Goal: Complete application form: Complete application form

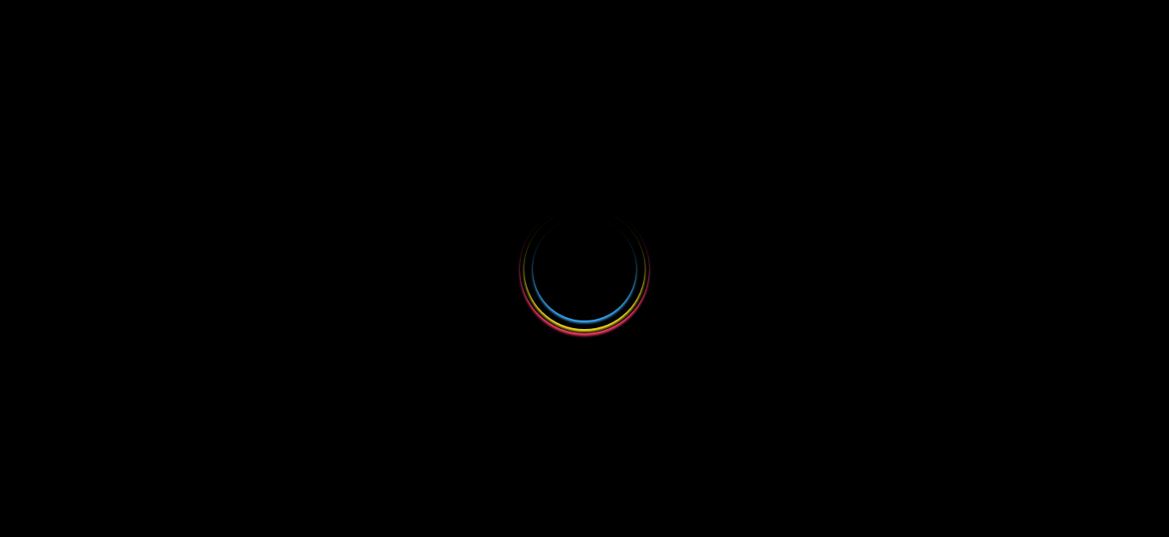
select select
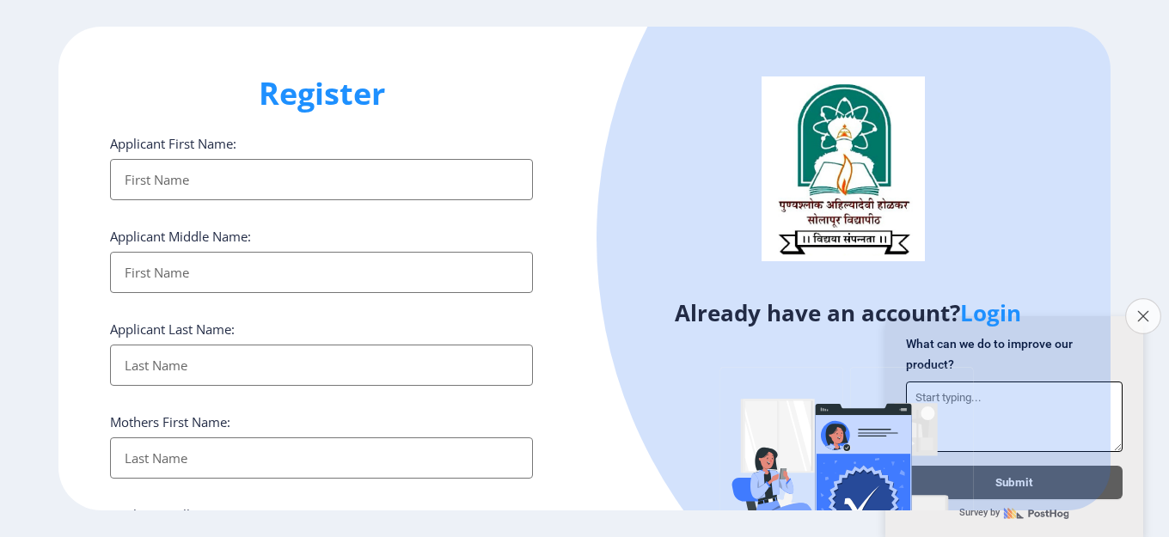
click at [1144, 298] on button "Close survey" at bounding box center [1143, 316] width 36 height 36
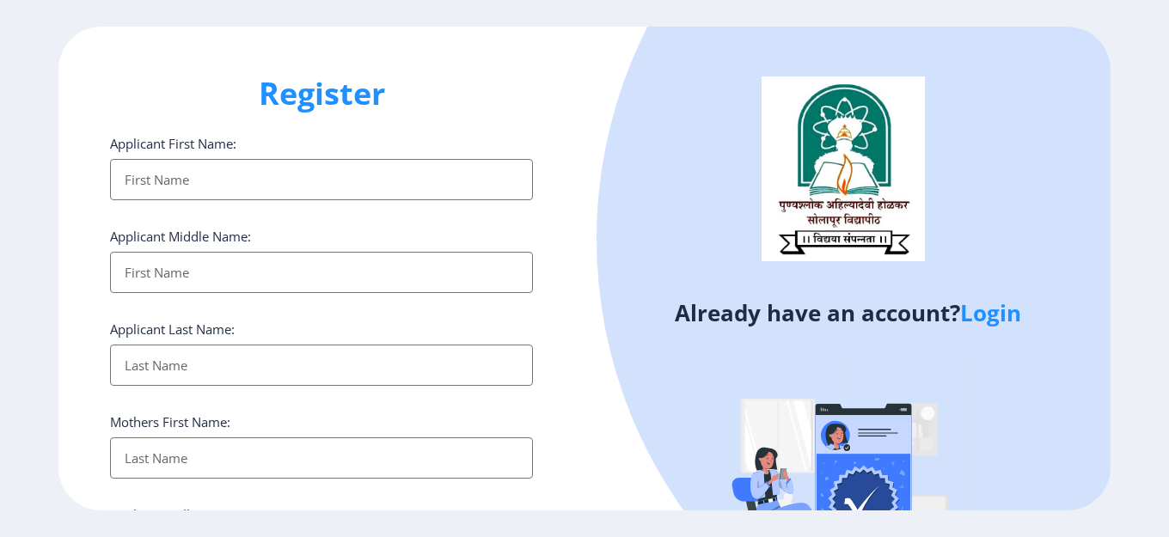
click at [341, 170] on input "Applicant First Name:" at bounding box center [321, 179] width 423 height 41
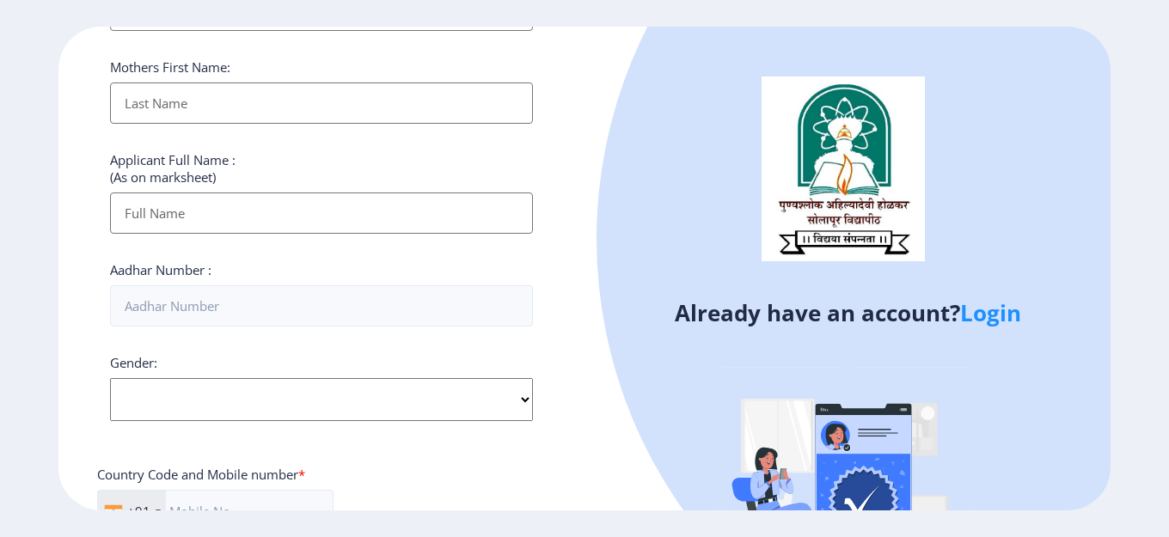
scroll to position [423, 0]
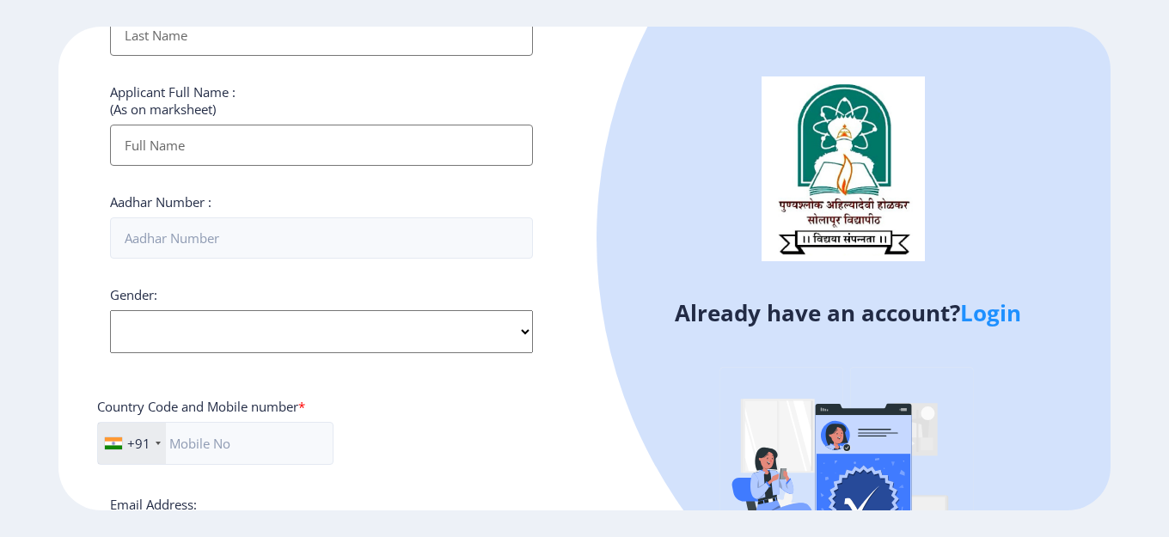
click at [983, 315] on link "Login" at bounding box center [990, 312] width 61 height 31
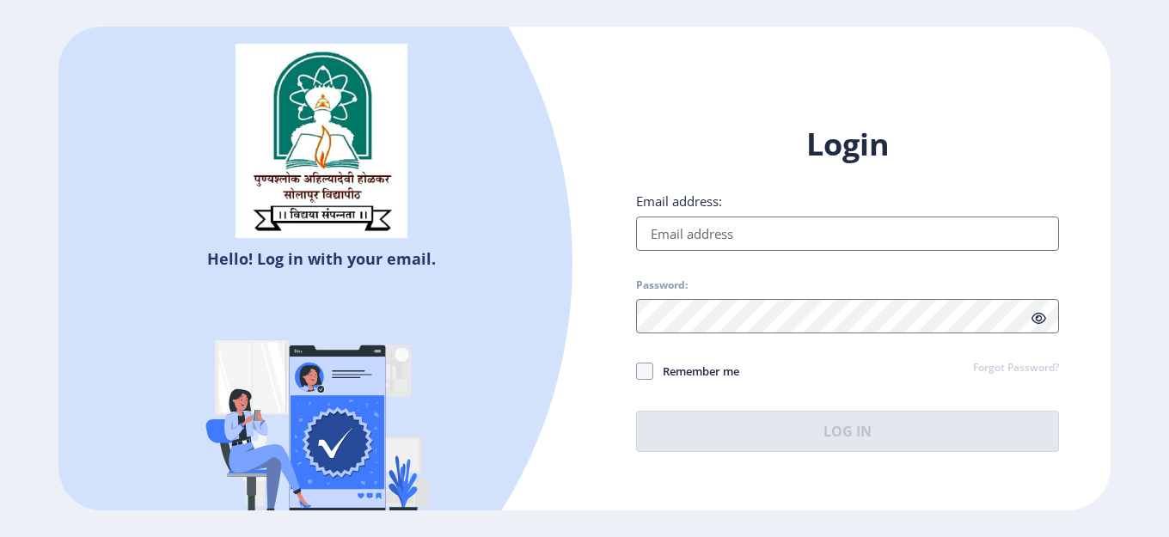
click at [673, 242] on input "Email address:" at bounding box center [847, 234] width 423 height 34
type input "3"
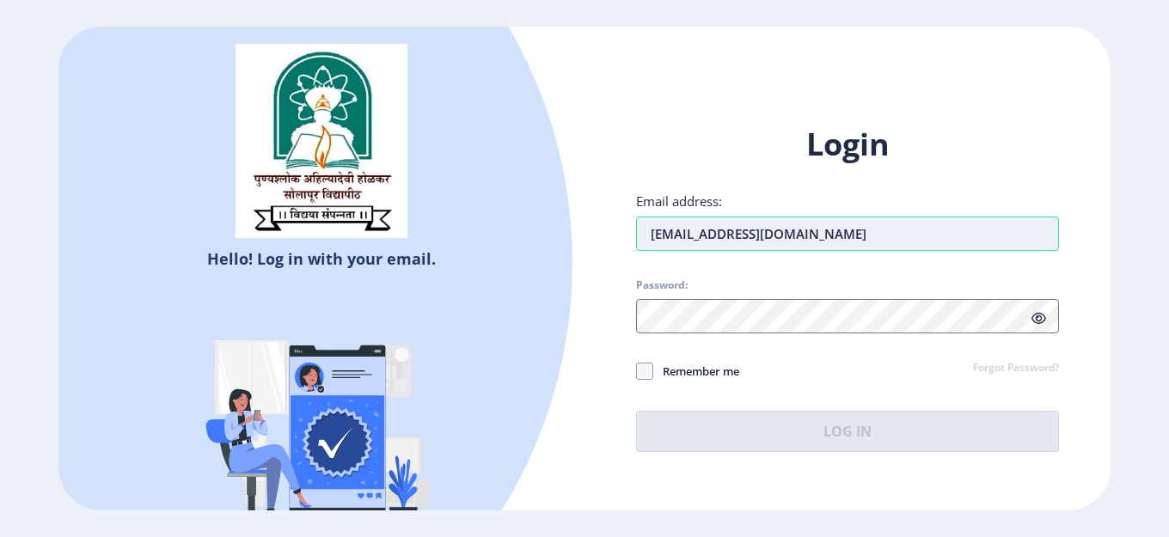
type input "[EMAIL_ADDRESS][DOMAIN_NAME]"
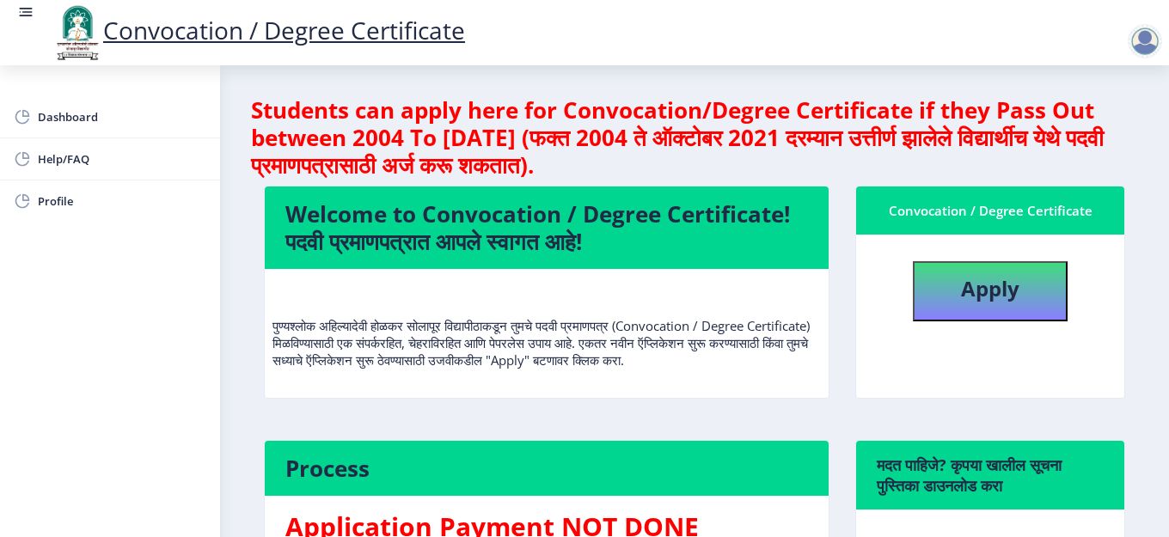
drag, startPoint x: 232, startPoint y: 332, endPoint x: 213, endPoint y: 228, distance: 105.7
click at [213, 228] on div "Dashboard Help/FAQ Profile Students can apply here for Convocation/Degree Certi…" at bounding box center [584, 416] width 1169 height 833
click at [227, 296] on nb-layout-column "Students can apply here for Convocation/Degree Certificate if they Pass Out bet…" at bounding box center [694, 422] width 949 height 715
click at [1000, 288] on b "Apply" at bounding box center [990, 288] width 58 height 28
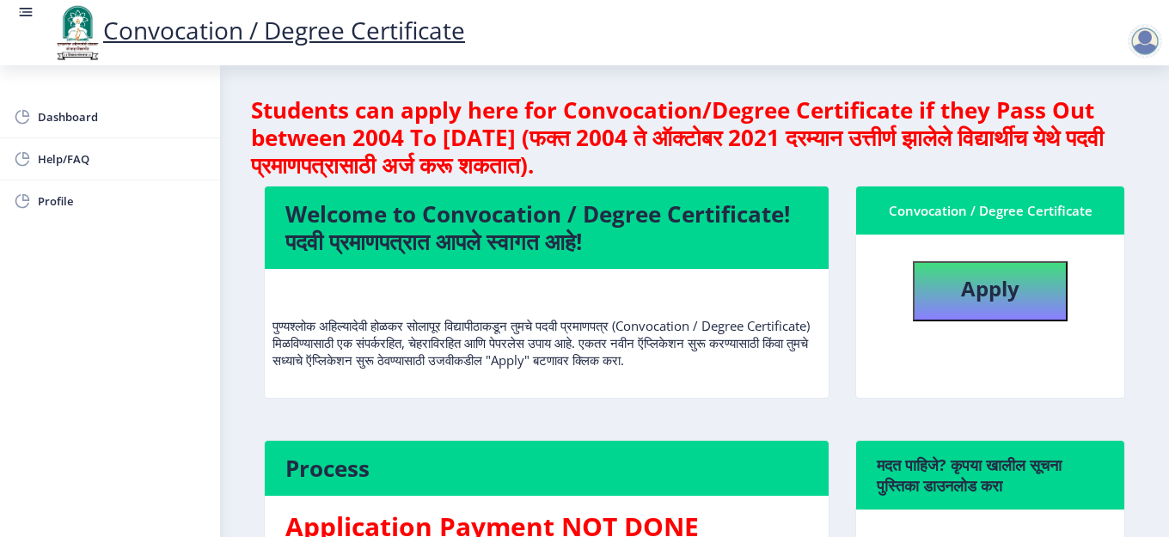
select select
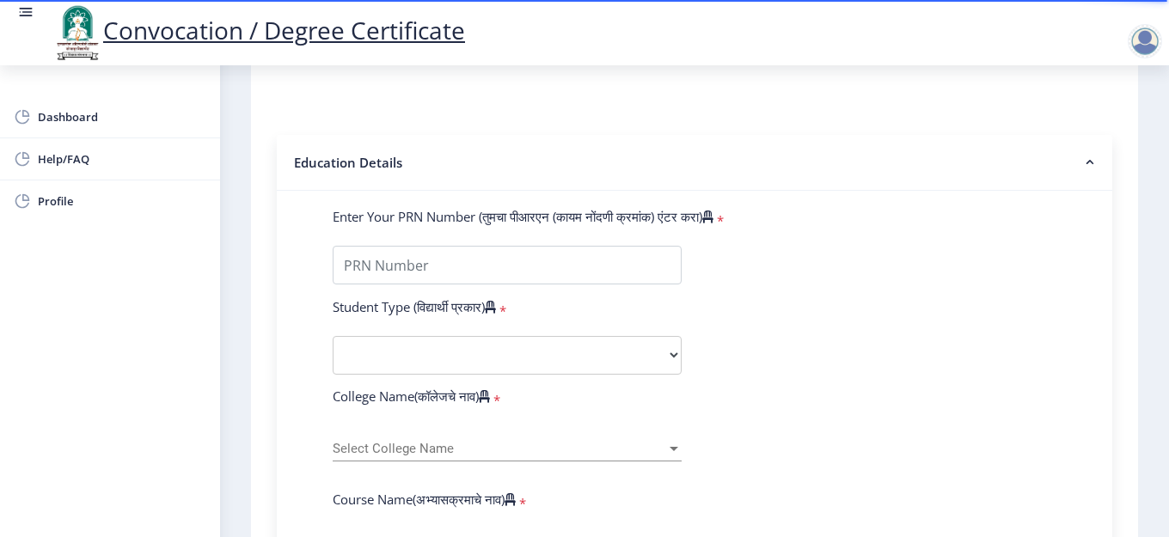
scroll to position [309, 0]
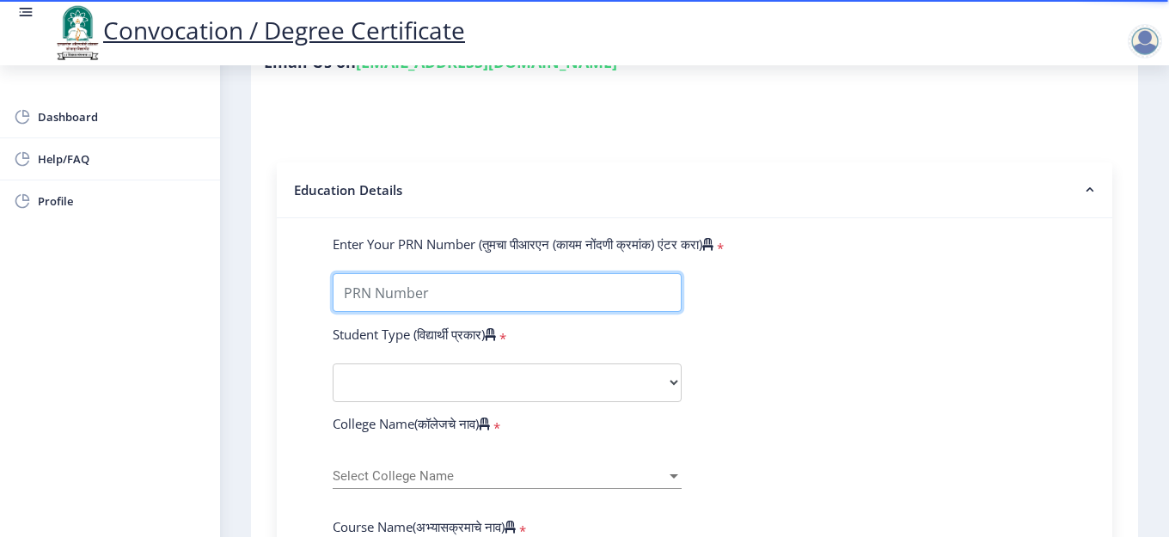
click at [385, 286] on input "Enter Your PRN Number (तुमचा पीआरएन (कायम नोंदणी क्रमांक) एंटर करा)" at bounding box center [507, 292] width 349 height 39
click at [482, 292] on input "Enter Your PRN Number (तुमचा पीआरएन (कायम नोंदणी क्रमांक) एंटर करा)" at bounding box center [507, 292] width 349 height 39
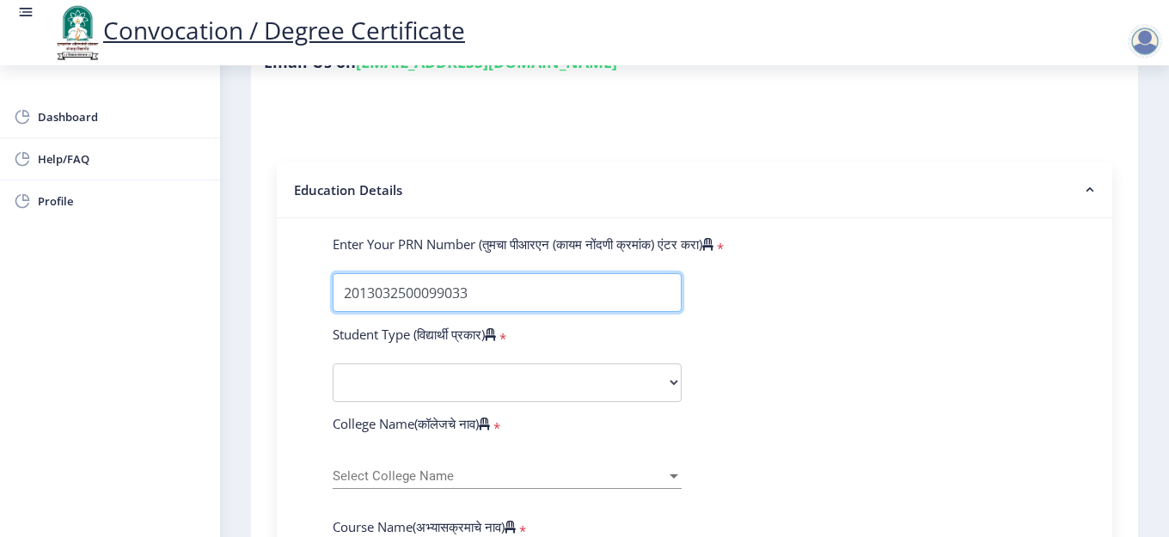
type input "2013032500099033"
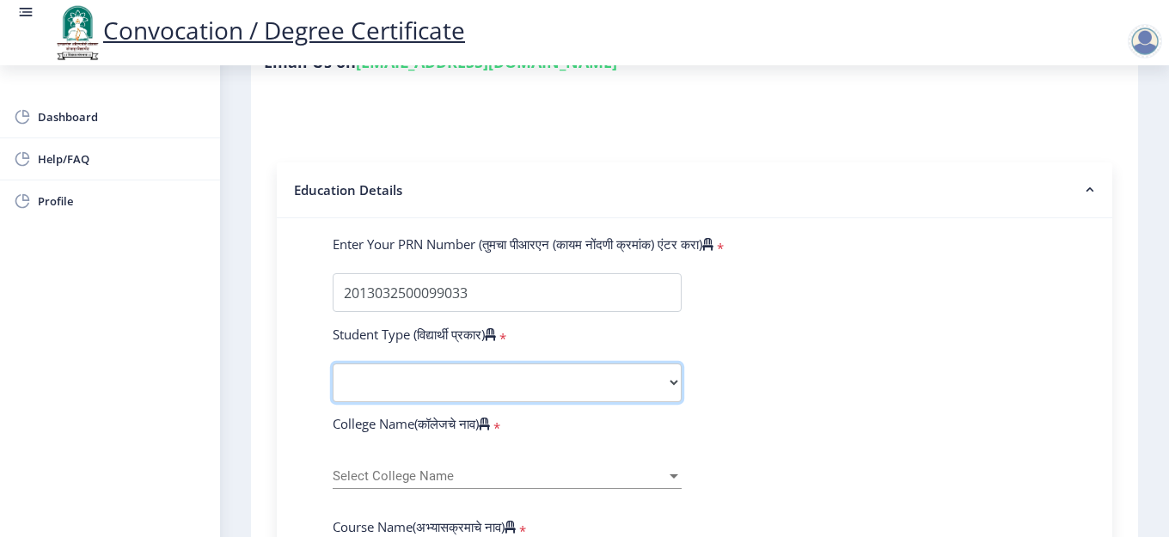
click at [541, 391] on select "Select Student Type Regular External" at bounding box center [507, 383] width 349 height 39
select select "Regular"
click at [333, 364] on select "Select Student Type Regular External" at bounding box center [507, 383] width 349 height 39
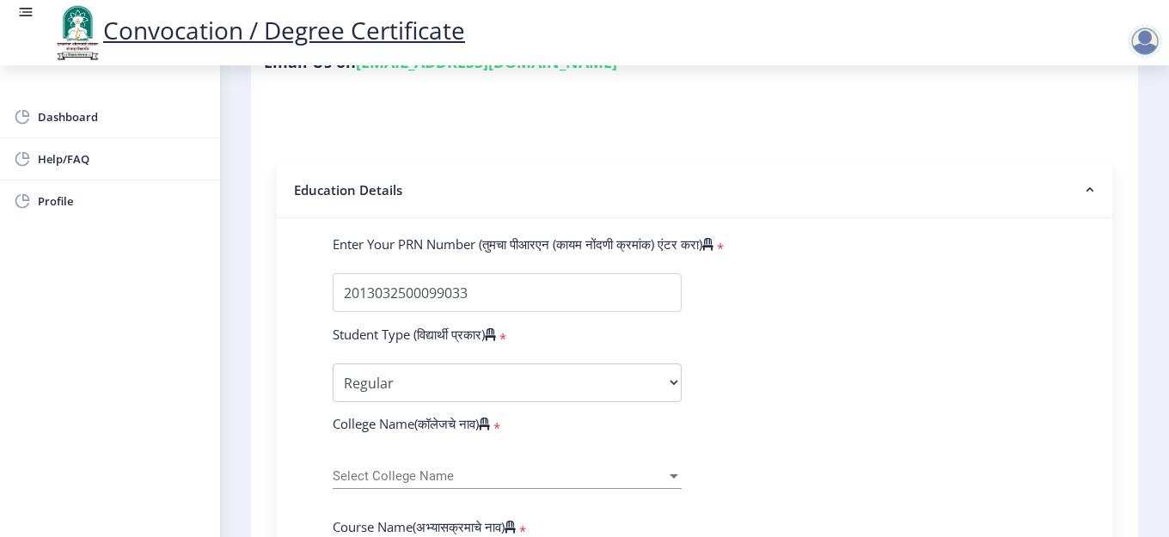
click at [632, 485] on div "Select College Name Select College Name" at bounding box center [507, 471] width 349 height 36
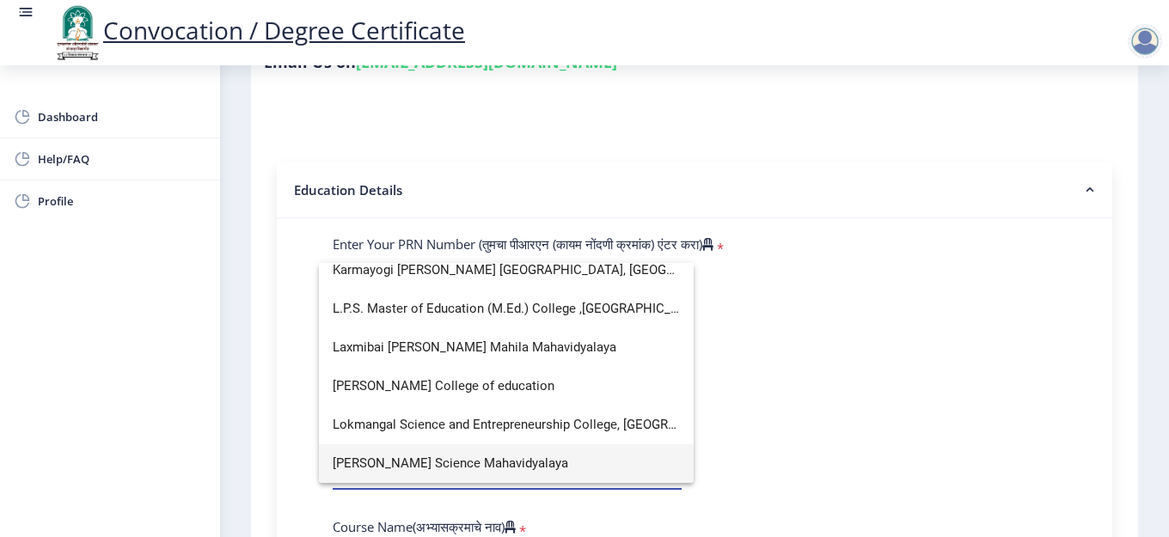
scroll to position [11, 0]
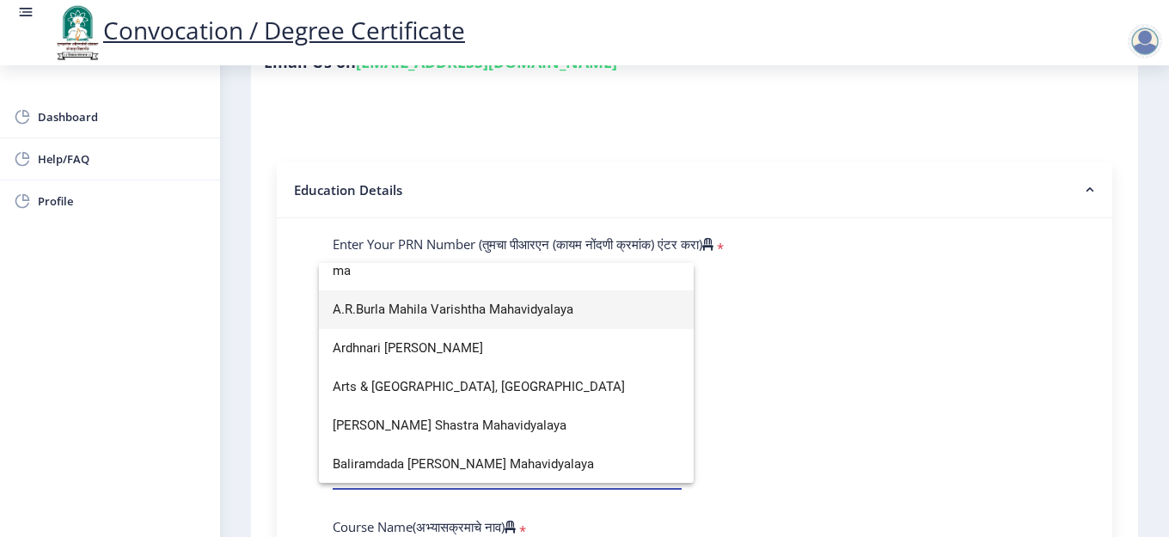
type input "m"
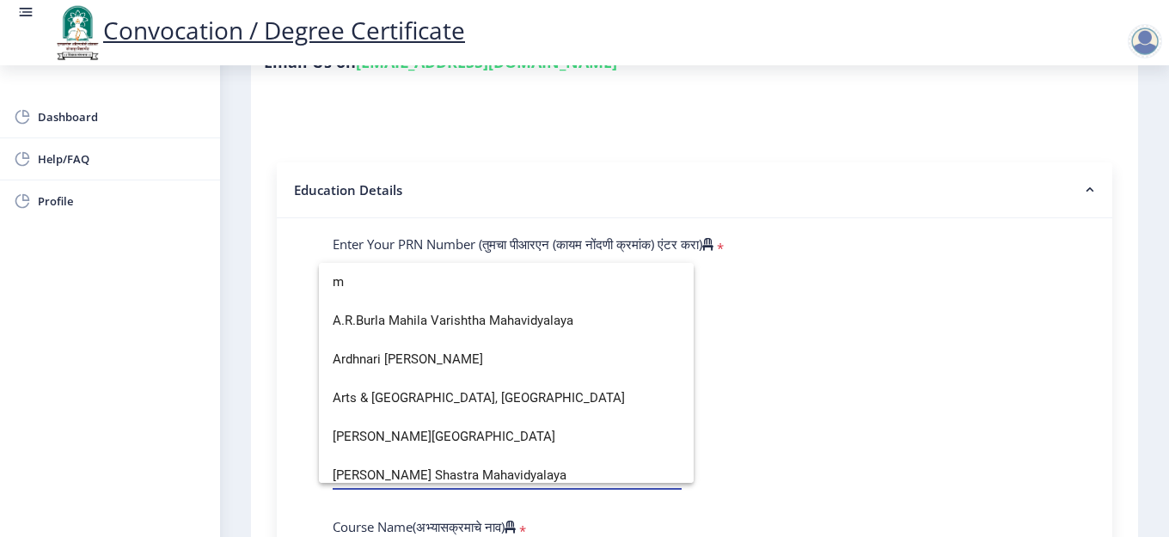
scroll to position [1598, 0]
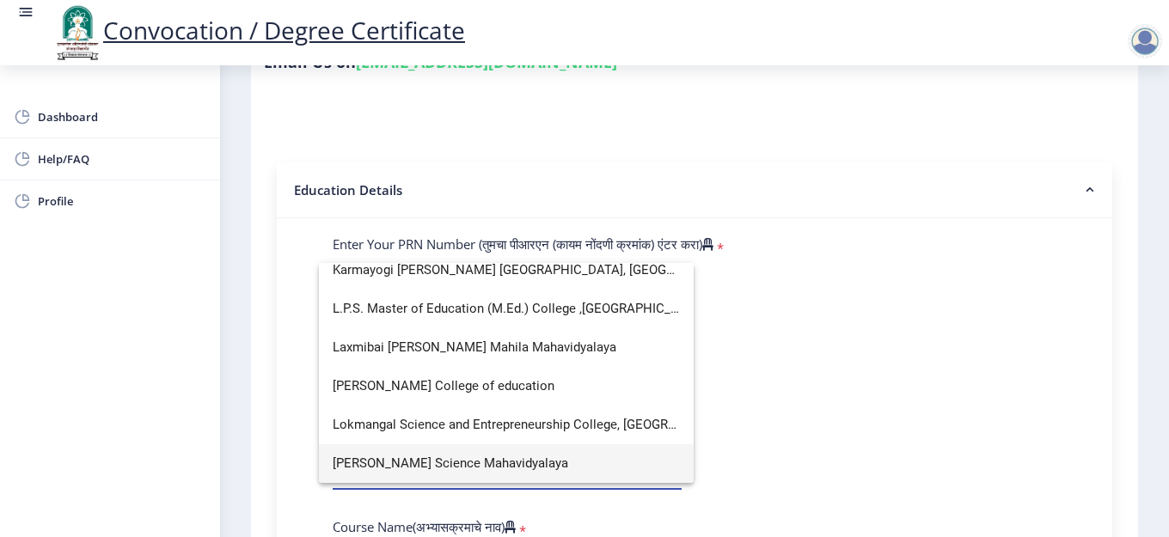
type input "m"
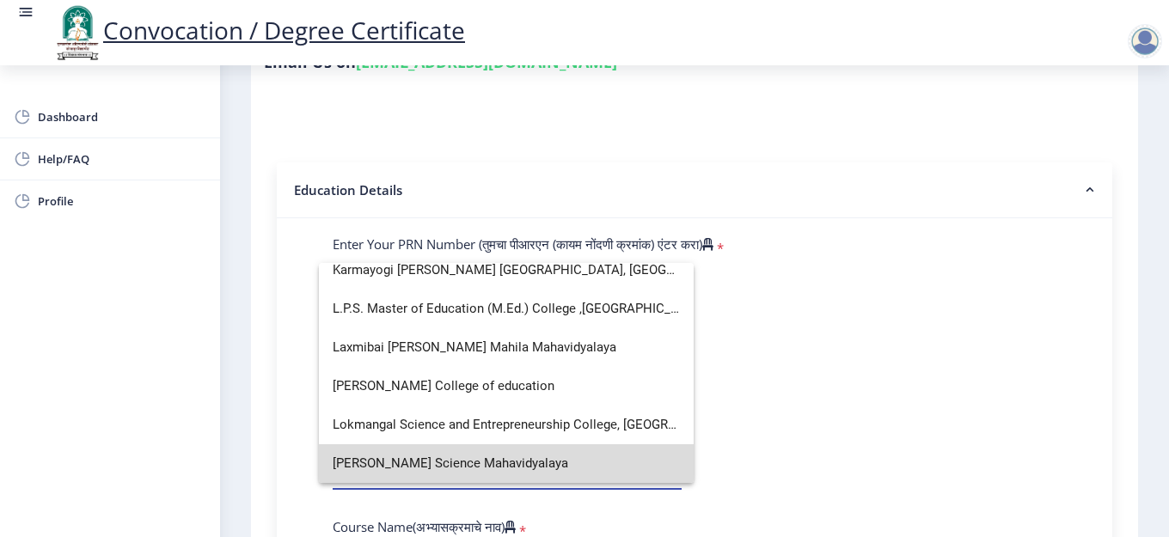
click at [583, 463] on span "[PERSON_NAME] Science Mahavidyalaya" at bounding box center [506, 463] width 347 height 39
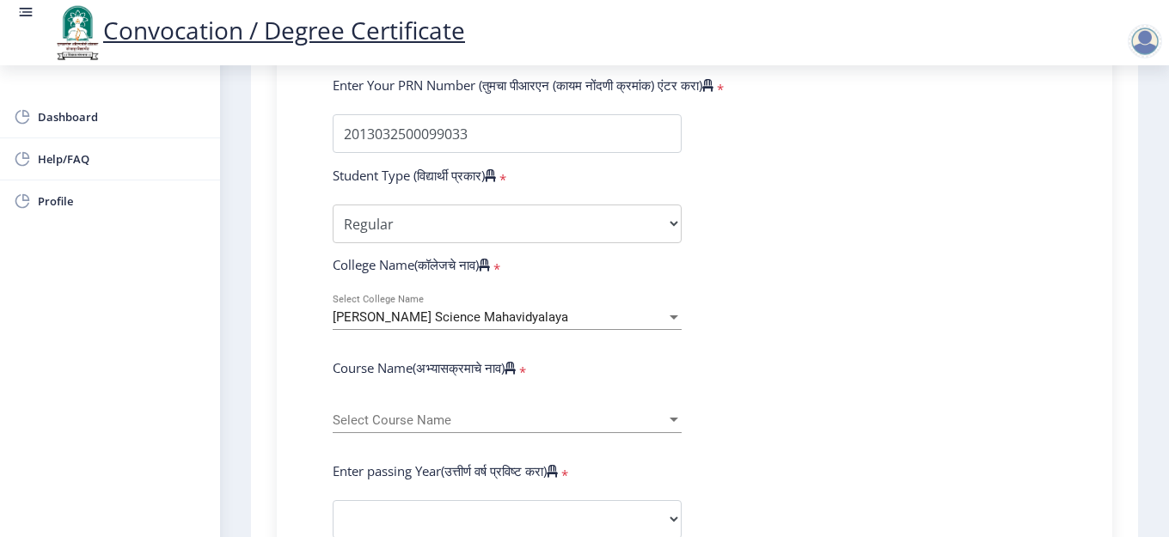
scroll to position [516, 0]
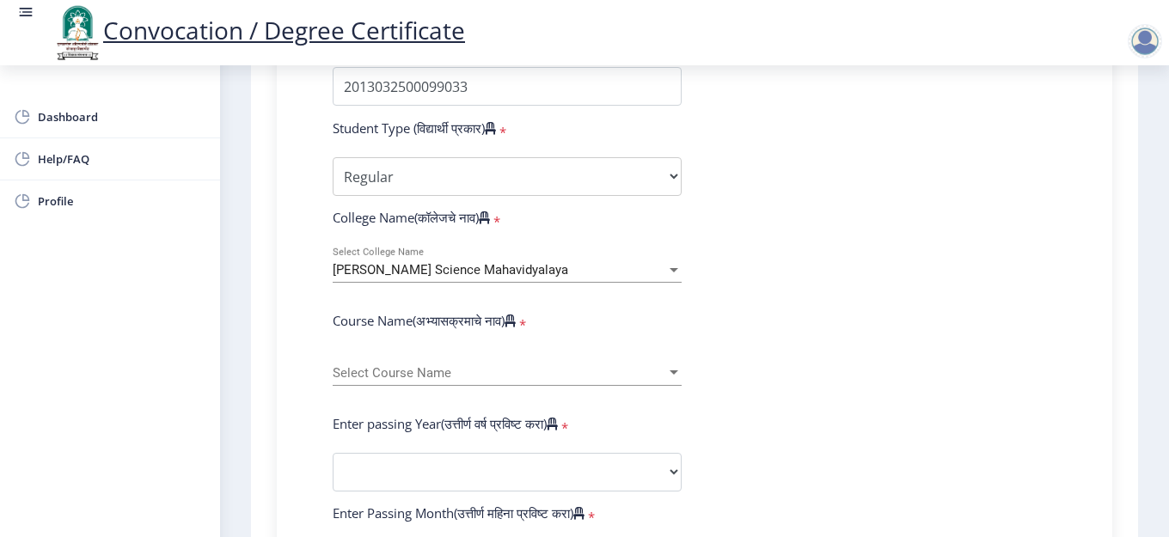
click at [532, 353] on div "Select Course Name Select Course Name" at bounding box center [507, 368] width 349 height 36
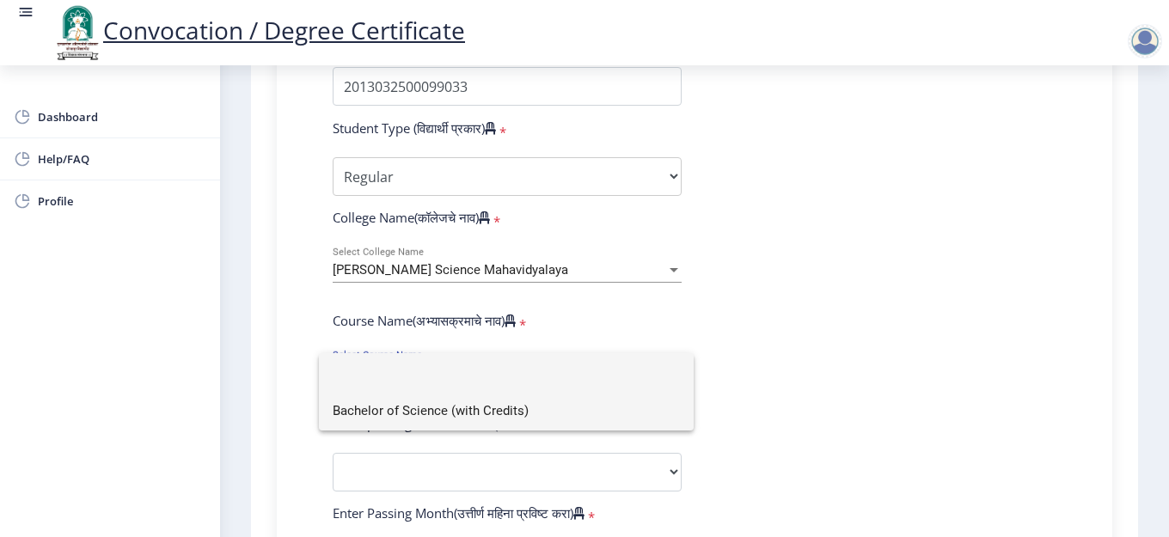
click at [502, 376] on input at bounding box center [506, 372] width 347 height 39
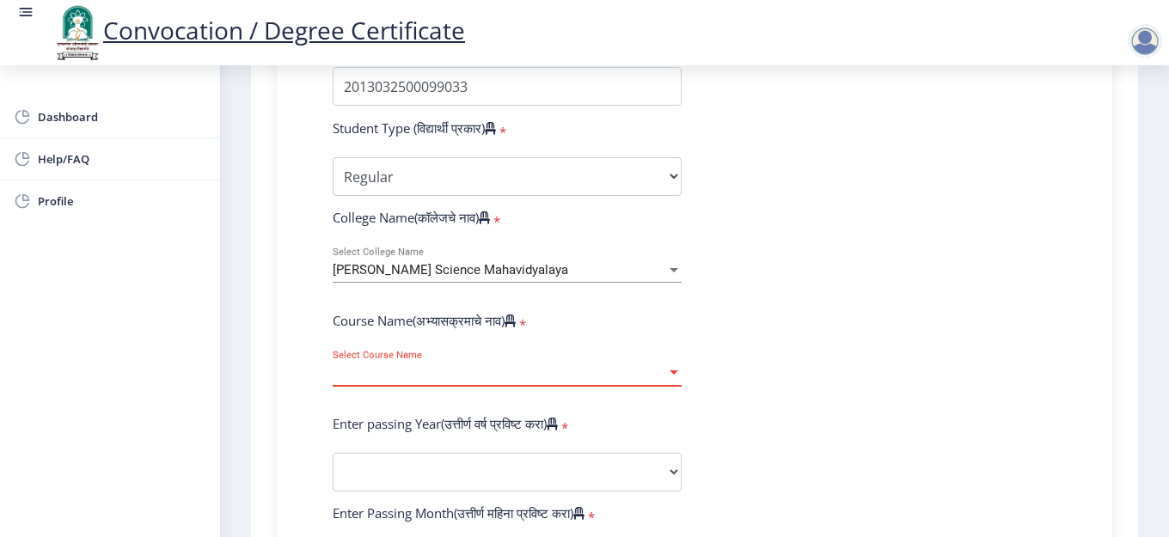
click at [502, 377] on span "Select Course Name" at bounding box center [500, 373] width 334 height 15
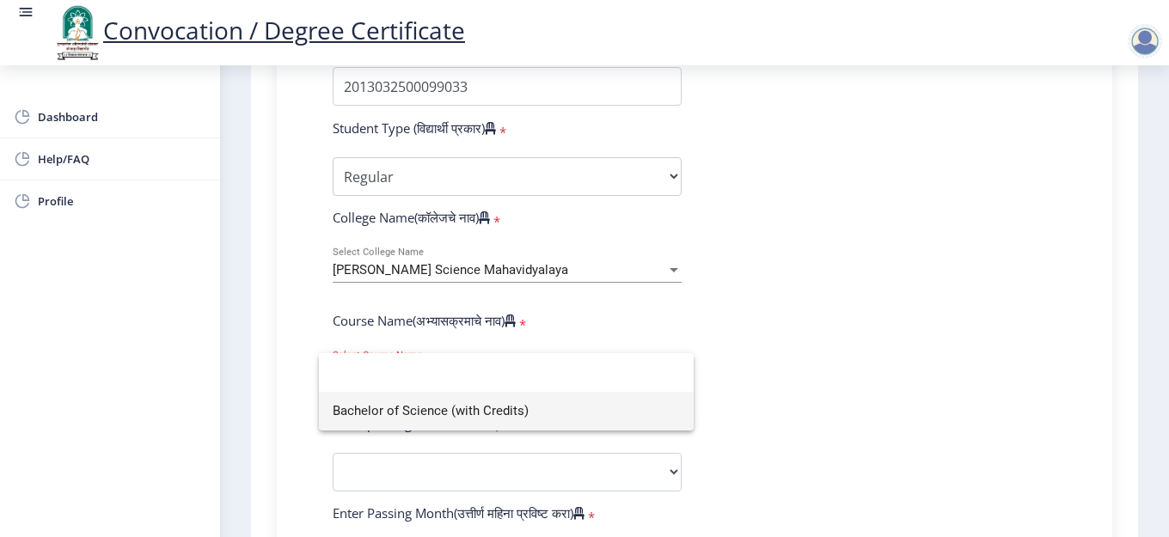
click at [522, 416] on span "Bachelor of Science (with Credits)" at bounding box center [506, 411] width 347 height 39
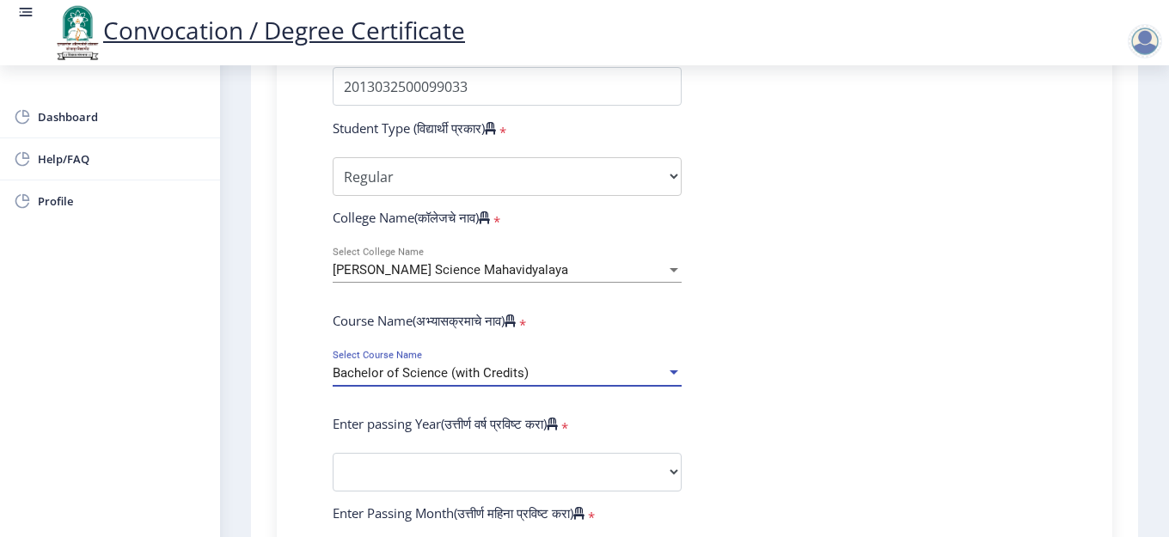
select select
click at [545, 363] on div "Bachelor of Science (with Credits) Select Course Name" at bounding box center [507, 368] width 349 height 36
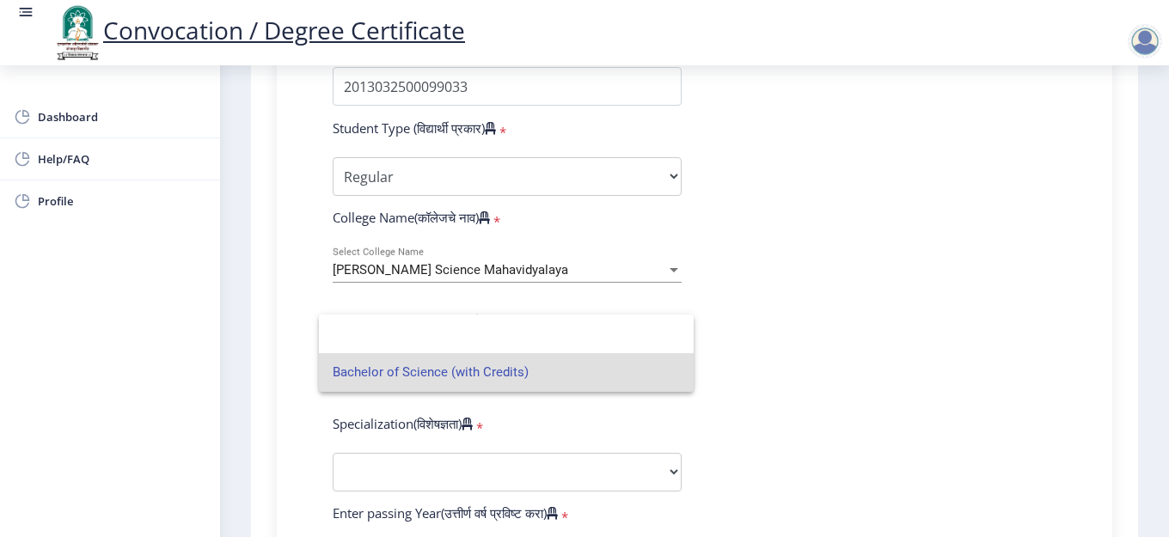
click at [598, 358] on span "Bachelor of Science (with Credits)" at bounding box center [506, 372] width 347 height 39
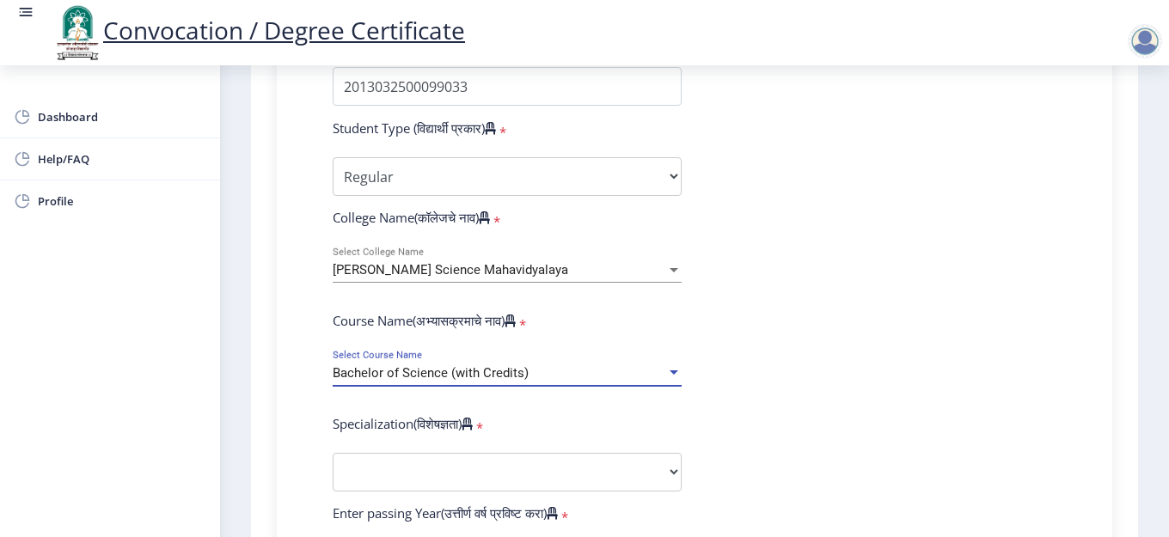
click at [523, 374] on span "Bachelor of Science (with Credits)" at bounding box center [431, 372] width 196 height 15
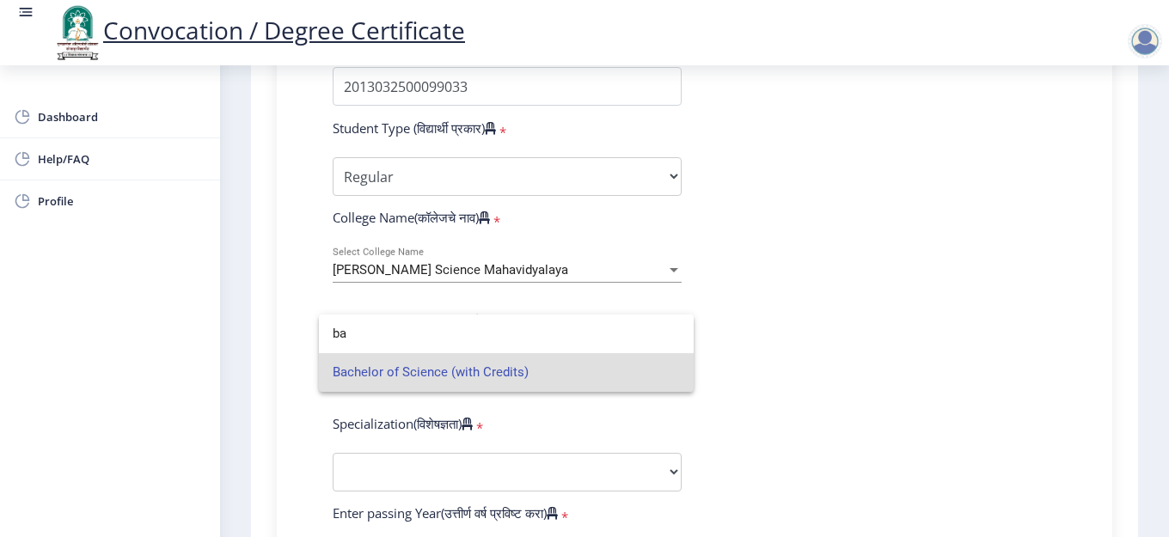
type input "ba"
drag, startPoint x: 465, startPoint y: 383, endPoint x: 465, endPoint y: 288, distance: 95.4
click at [465, 288] on div "ba Bachelor of Science (with Credits)" at bounding box center [584, 268] width 1169 height 537
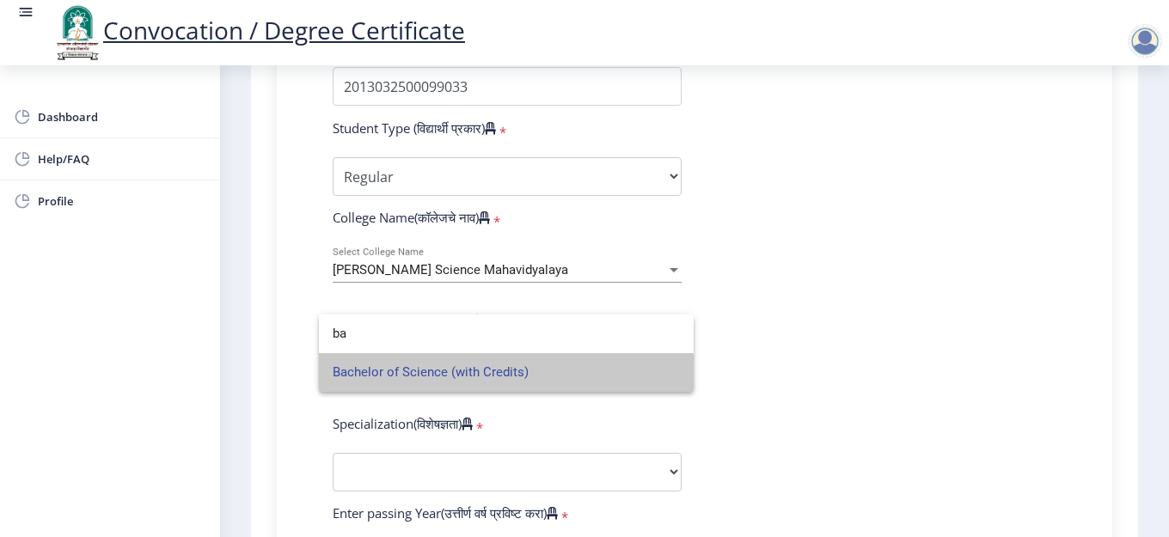
click at [524, 383] on span "Bachelor of Science (with Credits)" at bounding box center [506, 372] width 347 height 39
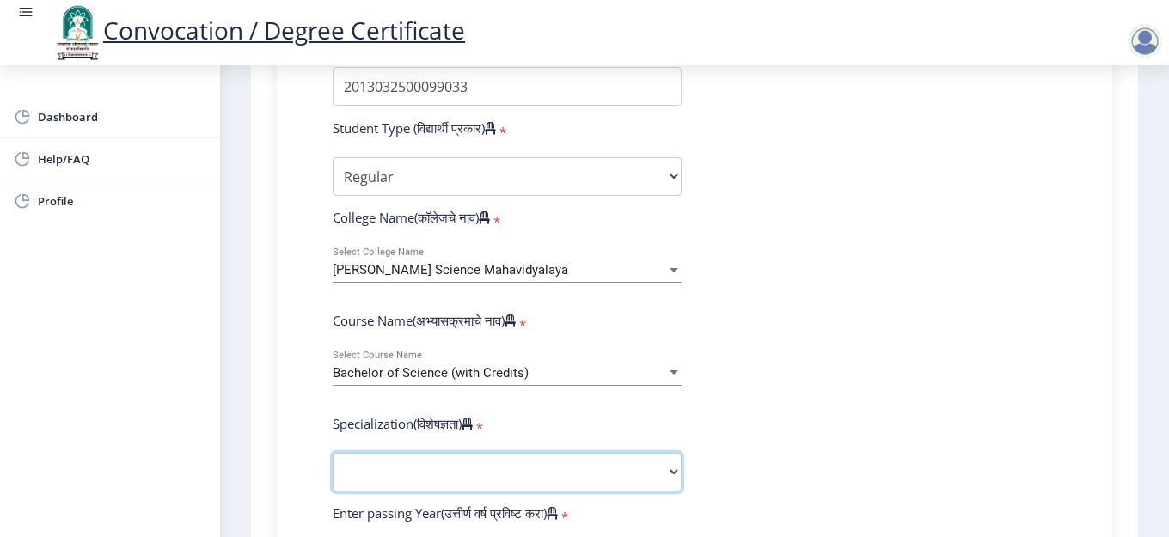
click at [485, 468] on select "Specialization Botany Chemistry Computer Science Electronics Geology Mathematic…" at bounding box center [507, 472] width 349 height 39
click at [333, 453] on select "Specialization Botany Chemistry Computer Science Electronics Geology Mathematic…" at bounding box center [507, 472] width 349 height 39
select select "Chemistry"
click at [703, 488] on form "Enter Your PRN Number (तुमचा पीआरएन (कायम नोंदणी क्रमांक) एंटर करा) * Student T…" at bounding box center [695, 529] width 750 height 1001
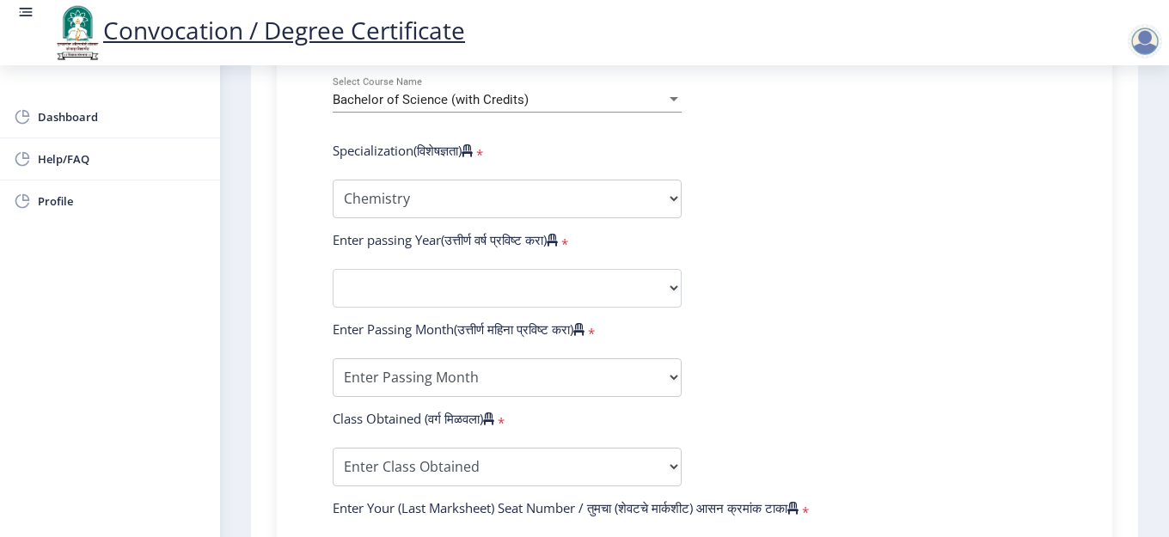
scroll to position [791, 0]
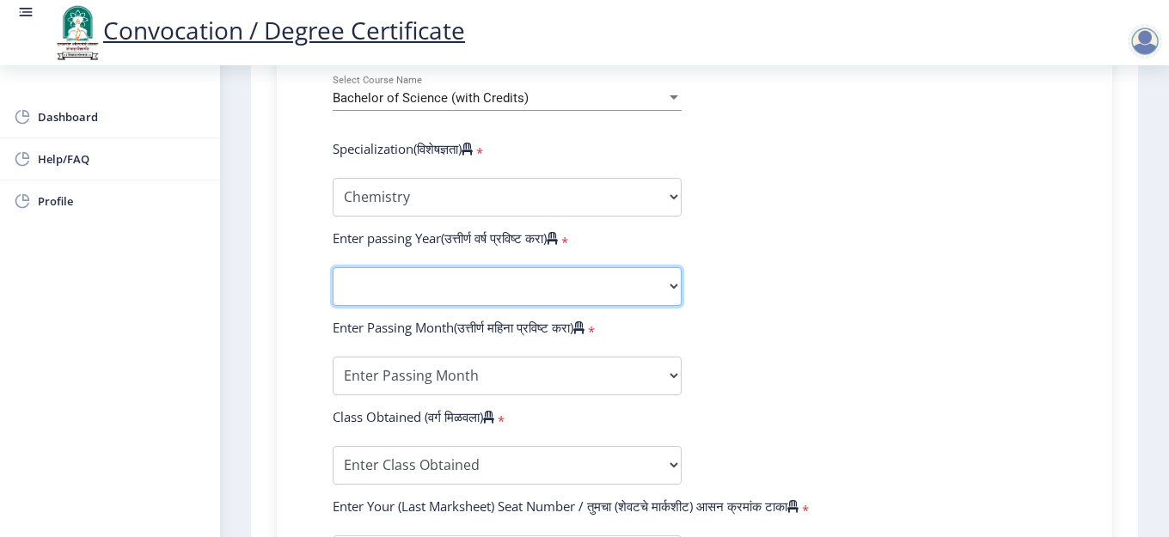
click at [499, 294] on select "2025 2024 2023 2022 2021 2020 2019 2018 2017 2016 2015 2014 2013 2012 2011 2010…" at bounding box center [507, 286] width 349 height 39
select select "2016"
click at [333, 267] on select "2025 2024 2023 2022 2021 2020 2019 2018 2017 2016 2015 2014 2013 2012 2011 2010…" at bounding box center [507, 286] width 349 height 39
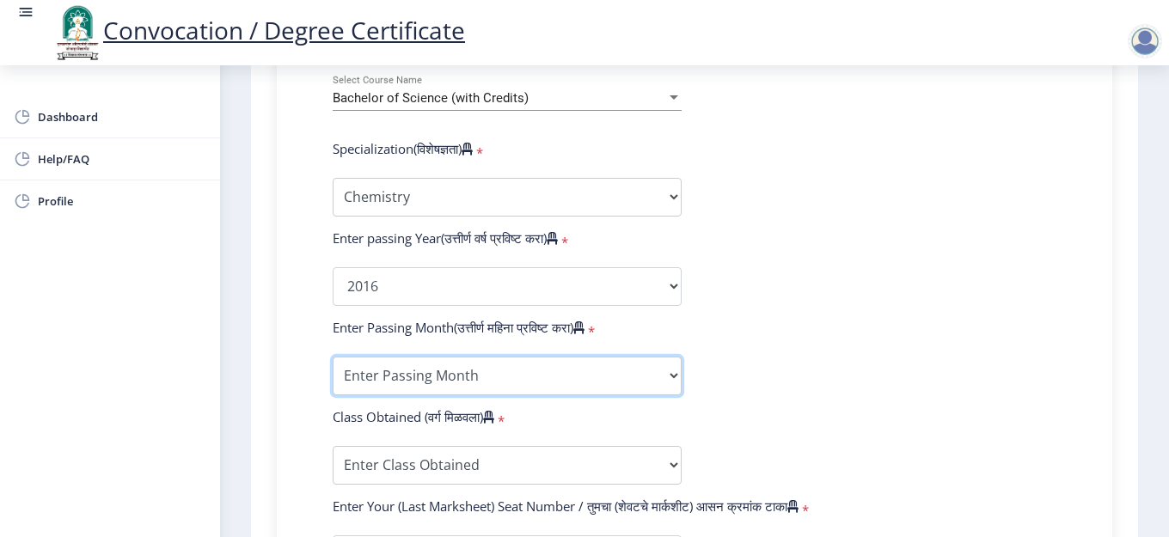
click at [438, 379] on select "Enter Passing Month March April May October November December" at bounding box center [507, 376] width 349 height 39
select select "April"
click at [333, 357] on select "Enter Passing Month March April May October November December" at bounding box center [507, 376] width 349 height 39
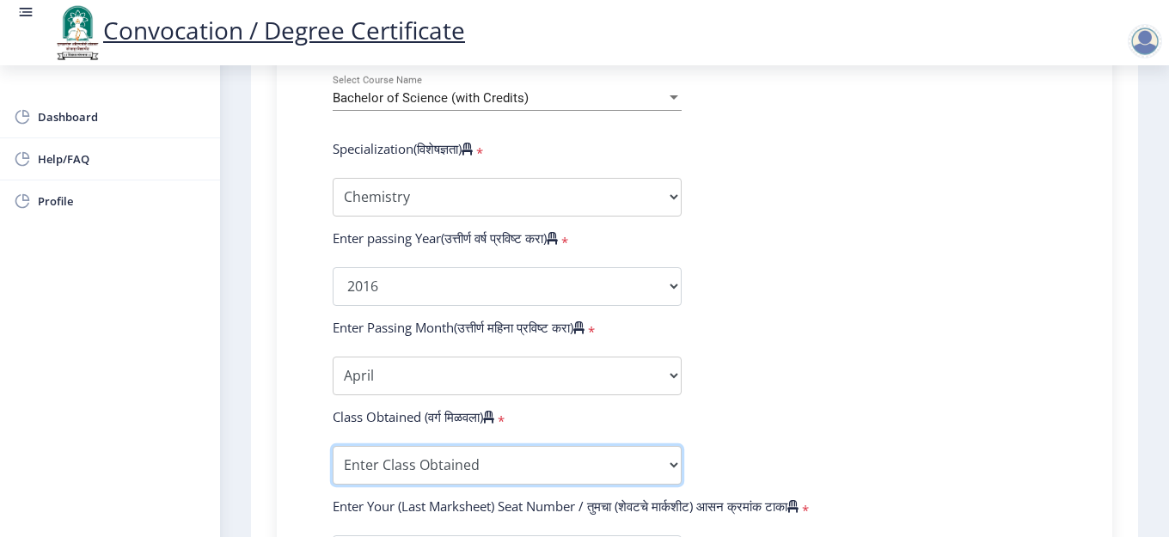
click at [520, 463] on select "Enter Class Obtained FIRST CLASS WITH DISTINCTION FIRST CLASS HIGHER SECOND CLA…" at bounding box center [507, 465] width 349 height 39
select select "SECOND CLASS"
click at [333, 446] on select "Enter Class Obtained FIRST CLASS WITH DISTINCTION FIRST CLASS HIGHER SECOND CLA…" at bounding box center [507, 465] width 349 height 39
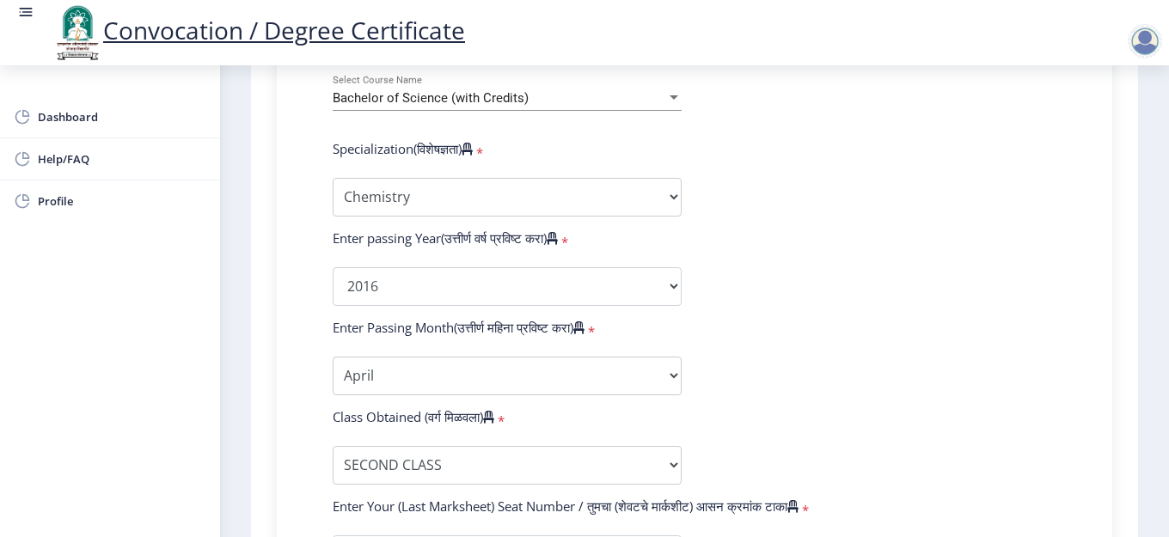
click at [834, 449] on form "Enter Your PRN Number (तुमचा पीआरएन (कायम नोंदणी क्रमांक) एंटर करा) * Student T…" at bounding box center [695, 254] width 750 height 1001
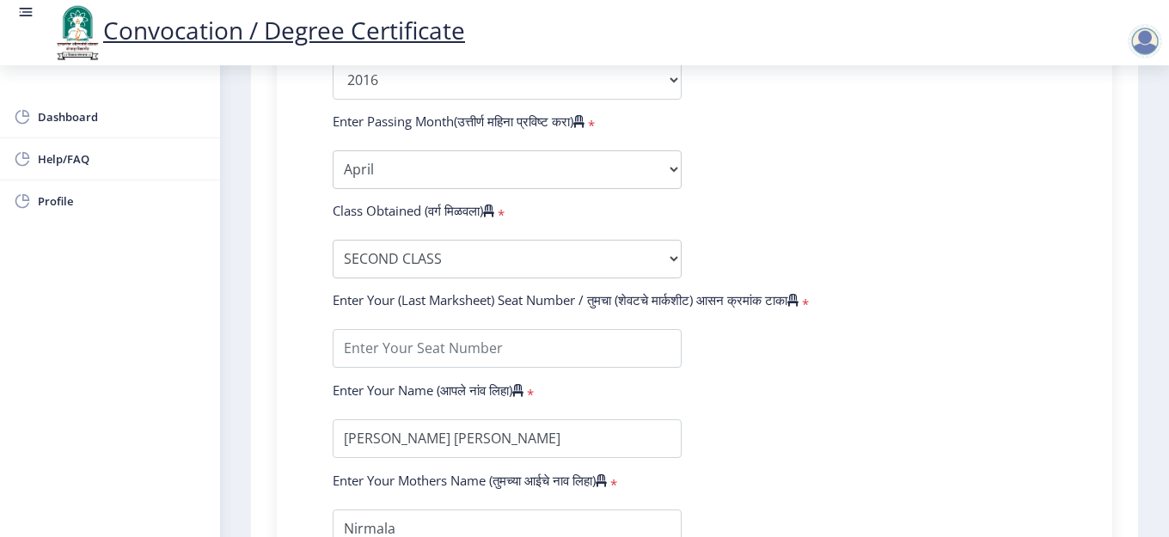
scroll to position [1032, 0]
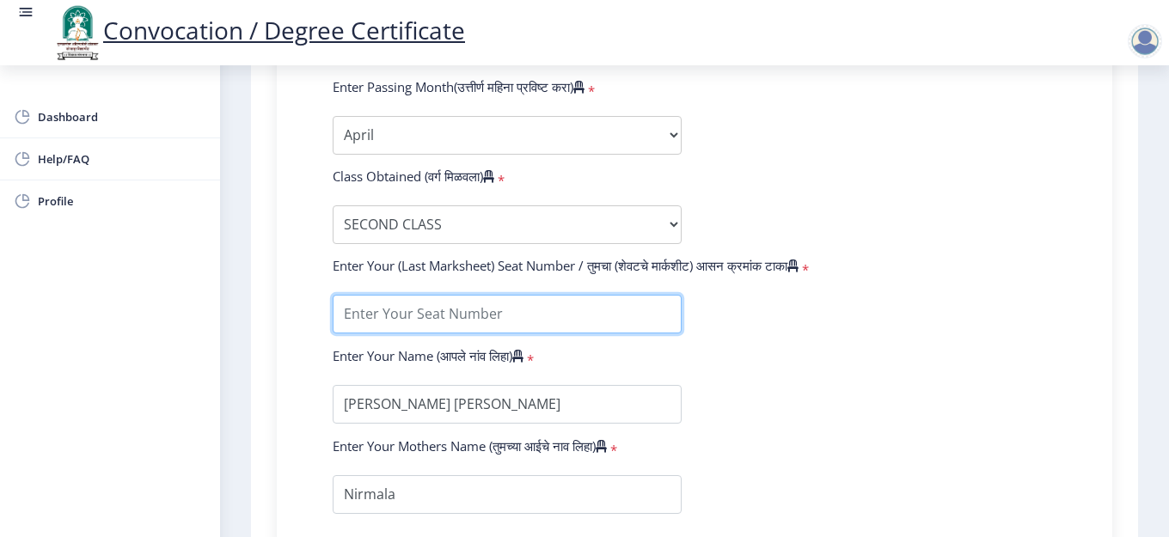
click at [451, 303] on input "textarea" at bounding box center [507, 314] width 349 height 39
type input "353774"
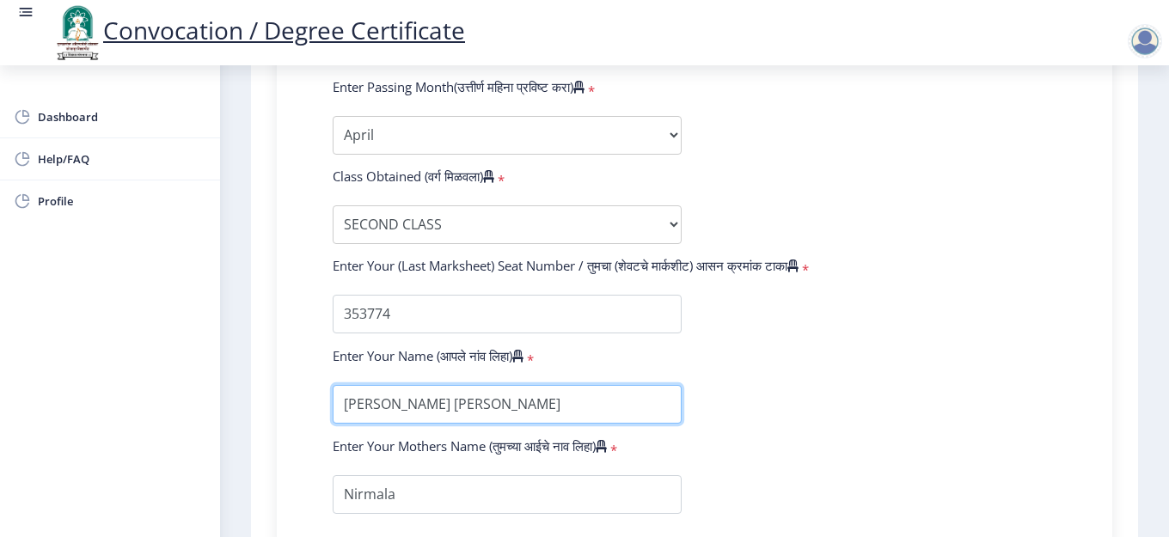
click at [478, 411] on input "textarea" at bounding box center [507, 404] width 349 height 39
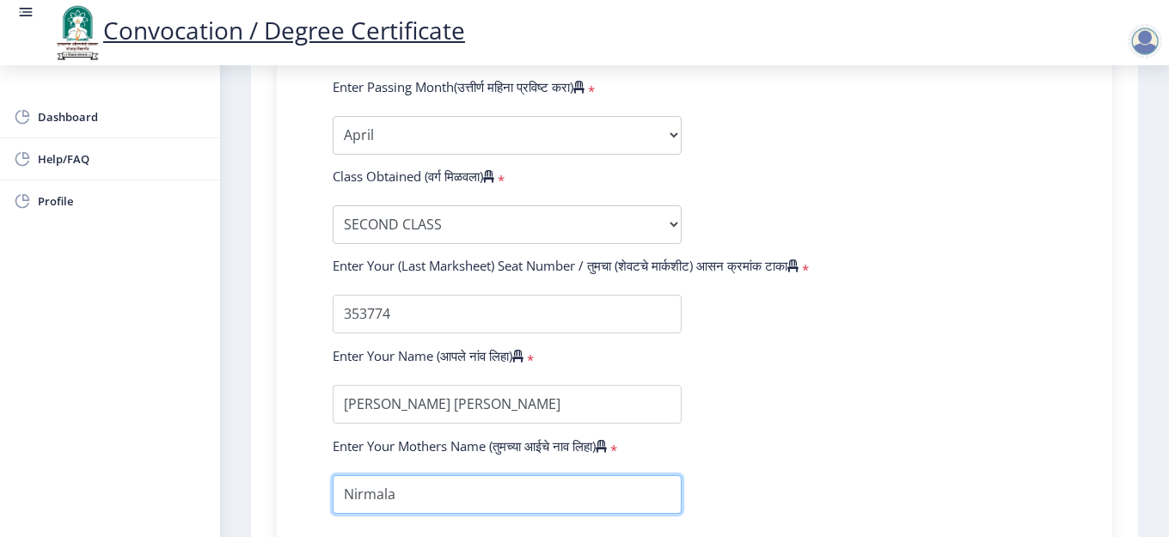
click at [498, 507] on input "textarea" at bounding box center [507, 494] width 349 height 39
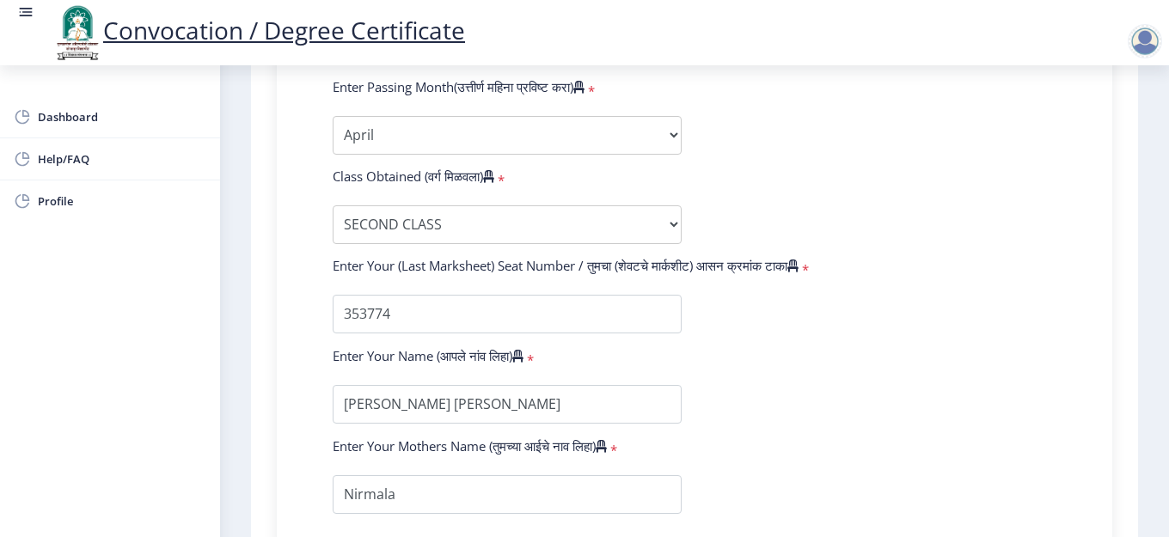
click at [783, 429] on form "Enter Your PRN Number (तुमचा पीआरएन (कायम नोंदणी क्रमांक) एंटर करा) * Student T…" at bounding box center [695, 13] width 750 height 1001
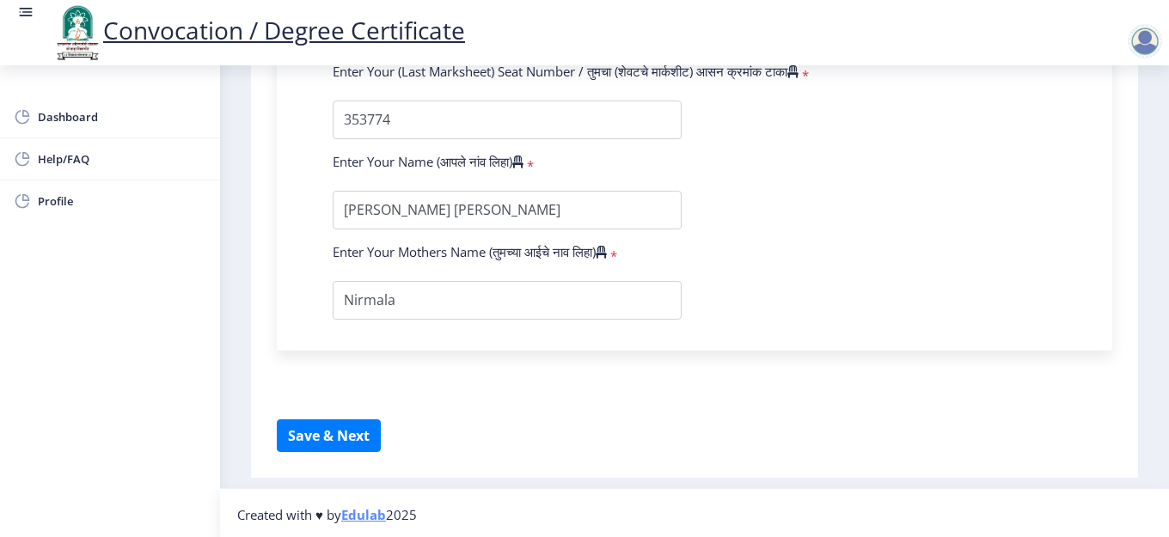
scroll to position [1229, 0]
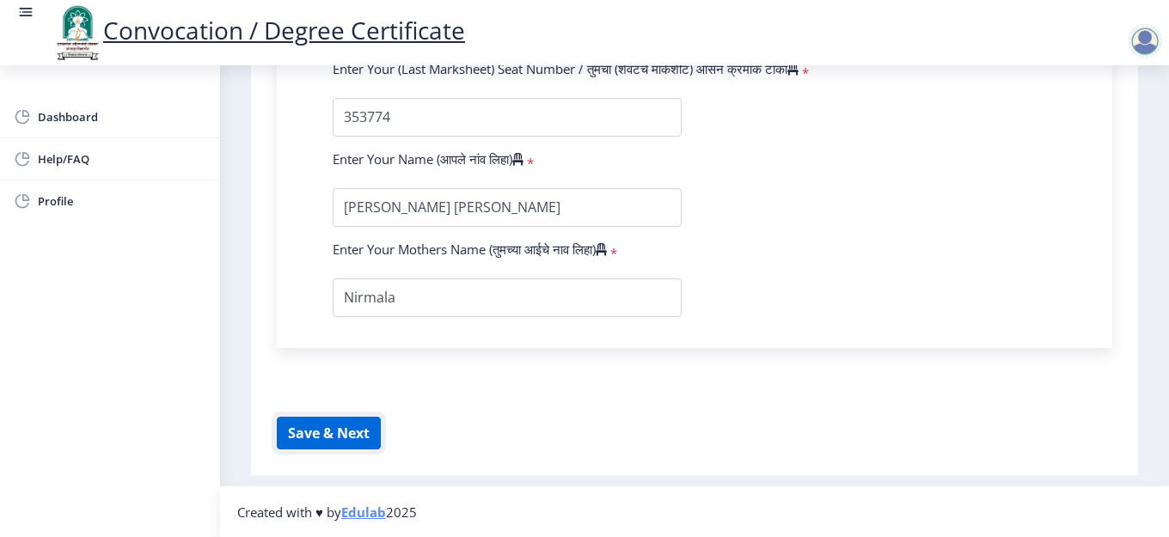
click at [330, 432] on button "Save & Next" at bounding box center [329, 433] width 104 height 33
select select
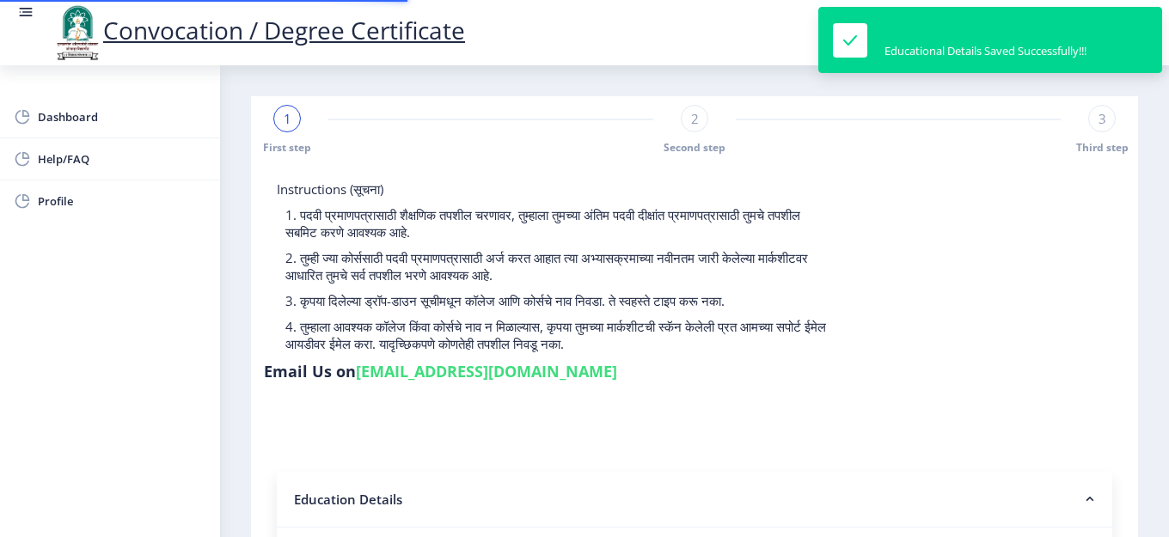
type input "2013032500099033"
select select "Regular"
select select "2016"
select select "April"
select select "SECOND CLASS"
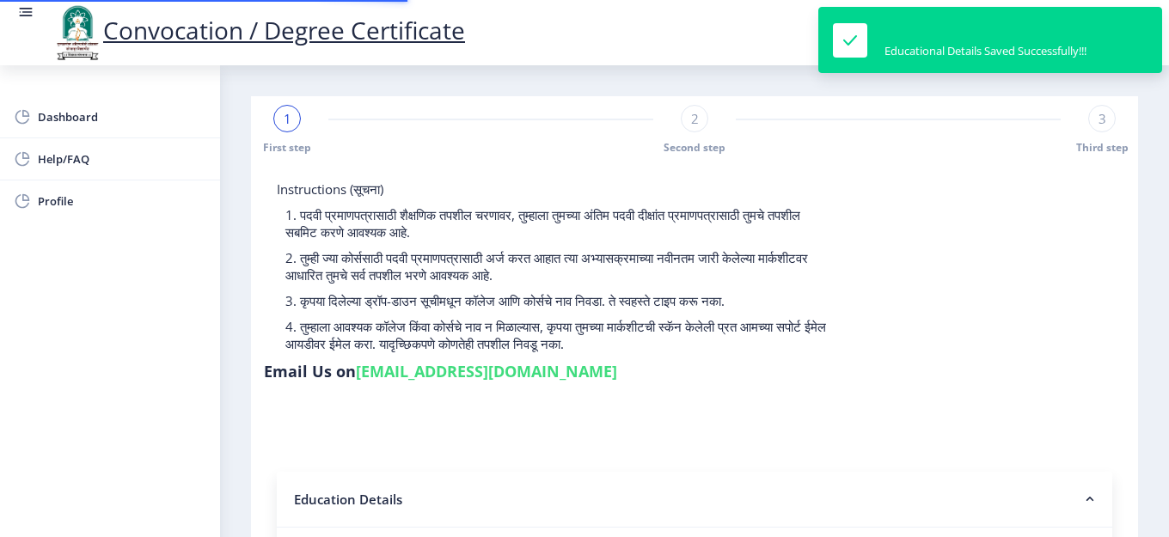
type input "353774"
select select "Chemistry"
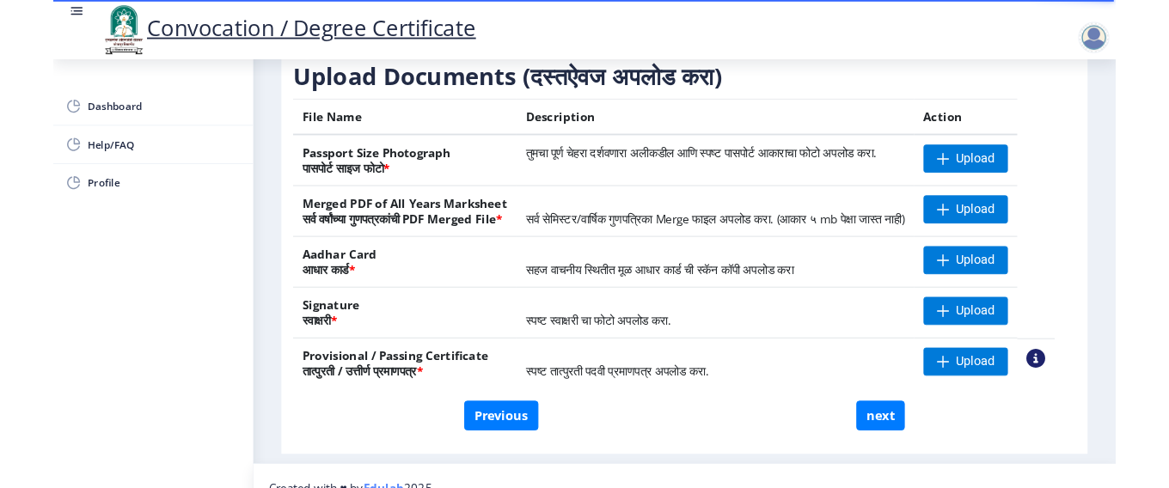
scroll to position [275, 0]
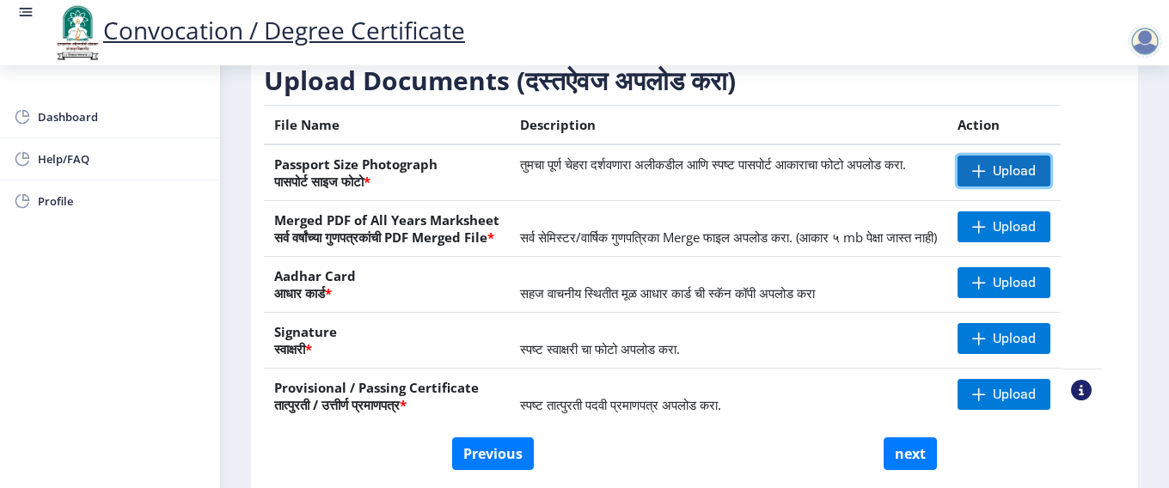
click at [1032, 180] on span "Upload" at bounding box center [1014, 170] width 43 height 17
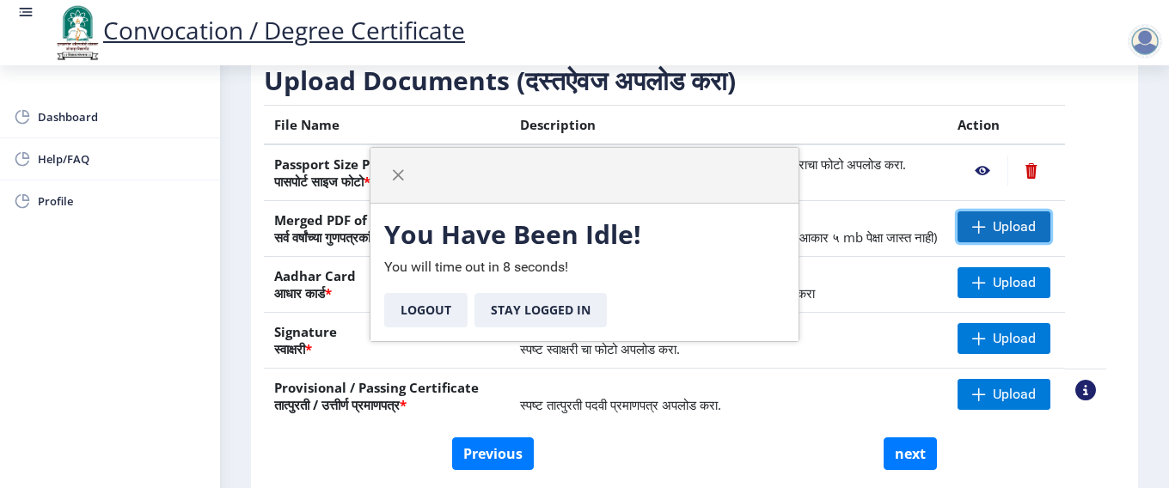
click at [1009, 236] on span "Upload" at bounding box center [1014, 226] width 43 height 17
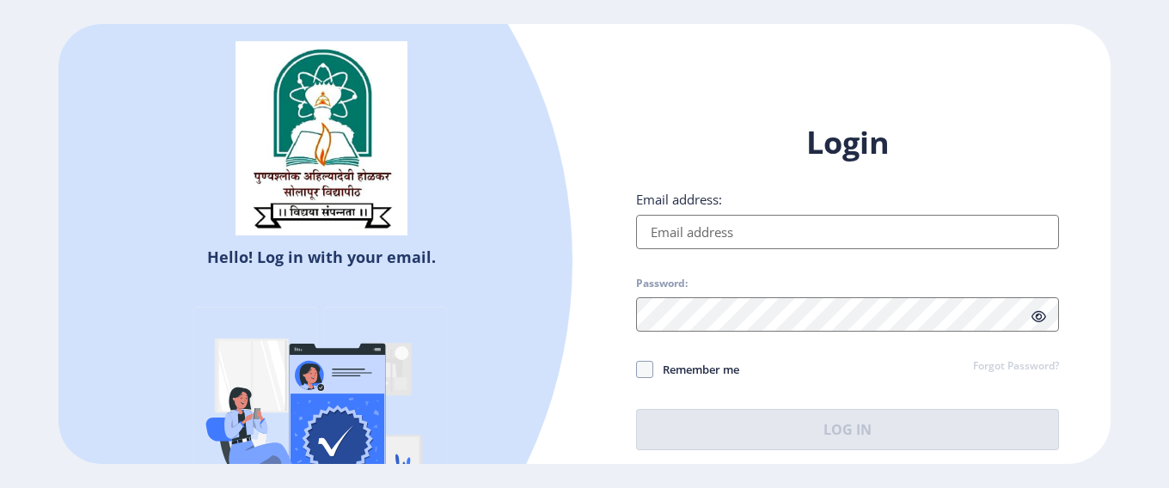
click at [794, 243] on input "Email address:" at bounding box center [847, 232] width 423 height 34
type input "[EMAIL_ADDRESS][DOMAIN_NAME]"
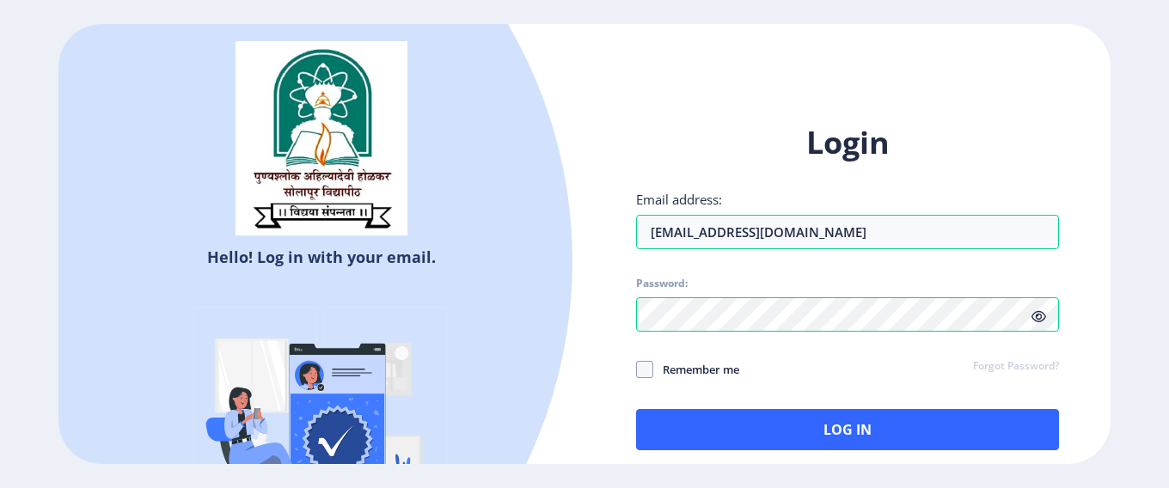
click at [1039, 311] on icon at bounding box center [1039, 316] width 15 height 13
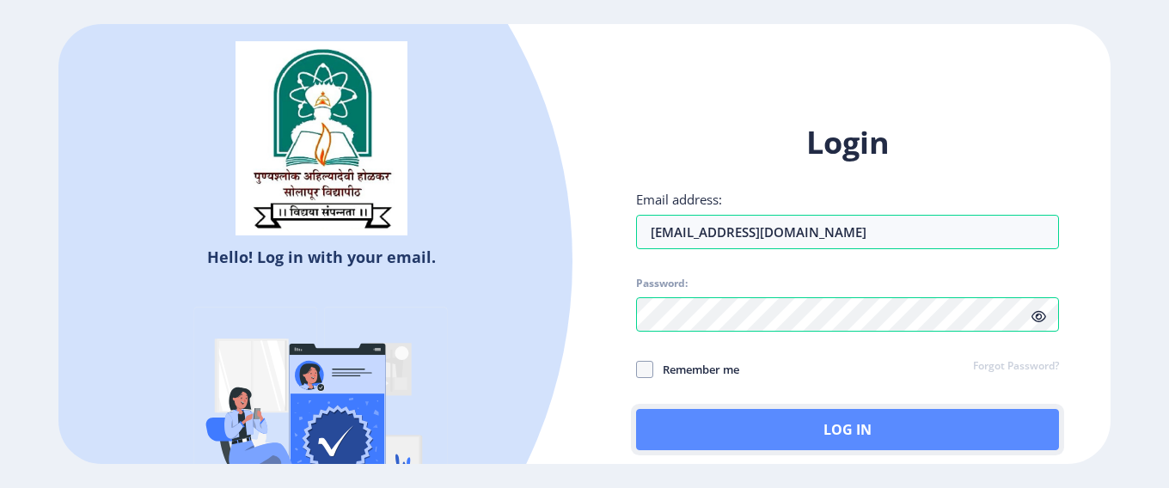
click at [893, 416] on button "Log In" at bounding box center [847, 429] width 423 height 41
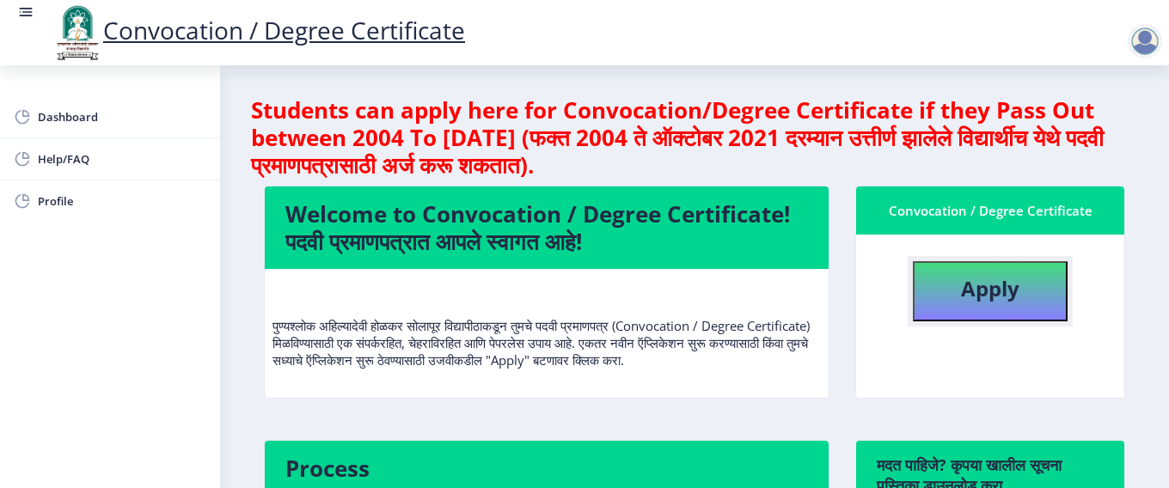
click at [969, 301] on b "Apply" at bounding box center [990, 288] width 58 height 28
select select
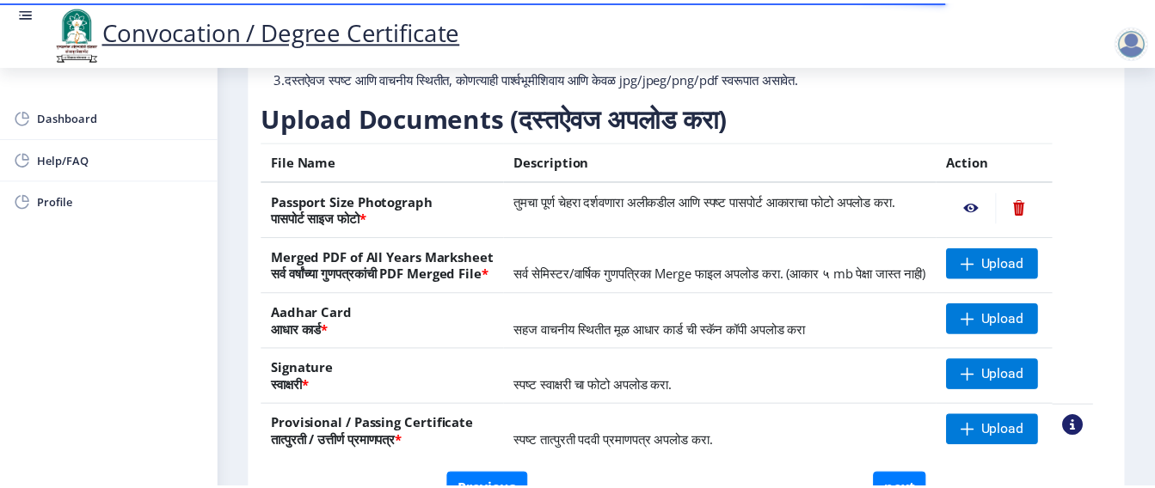
scroll to position [241, 0]
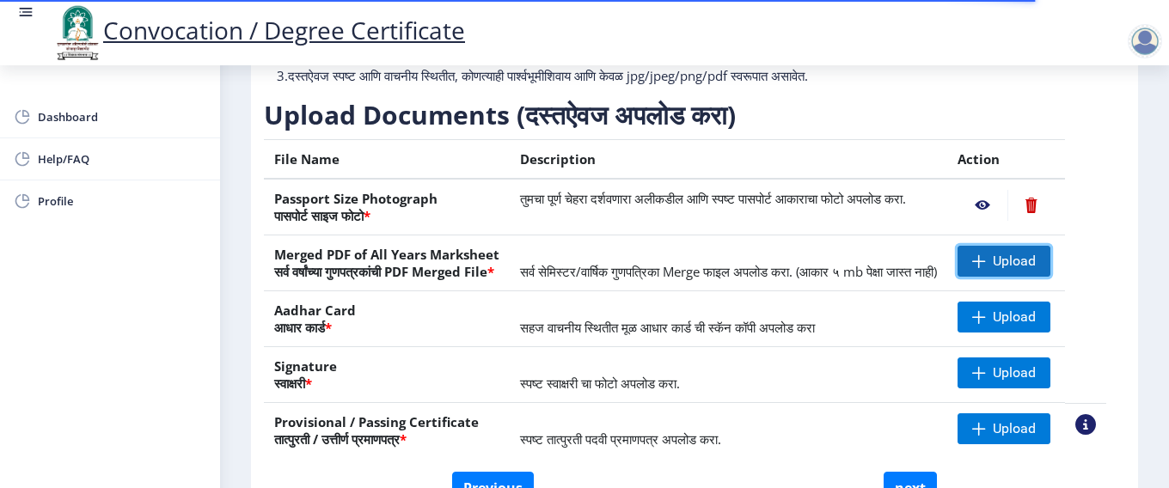
click at [1016, 270] on span "Upload" at bounding box center [1014, 261] width 43 height 17
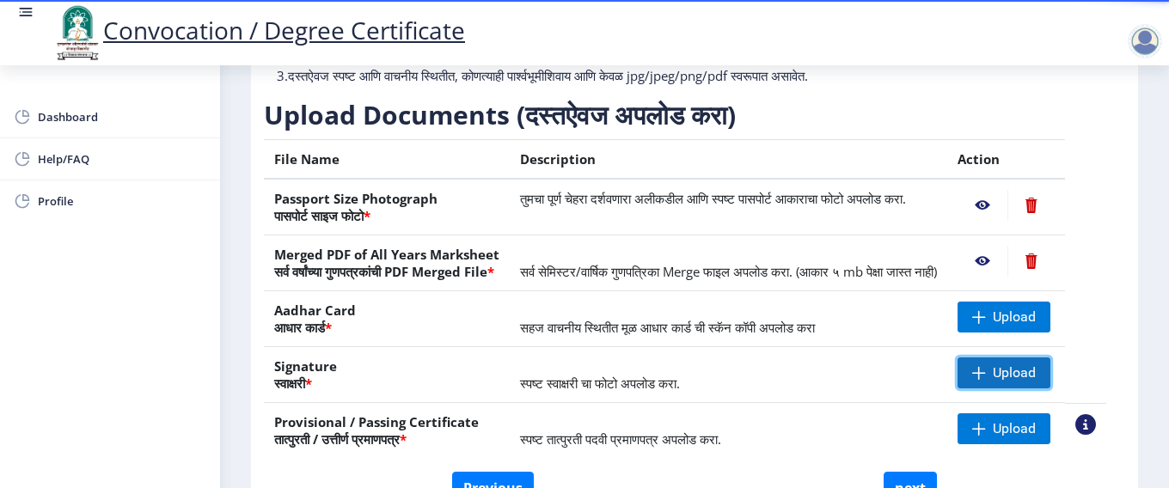
click at [1031, 382] on span "Upload" at bounding box center [1014, 373] width 43 height 17
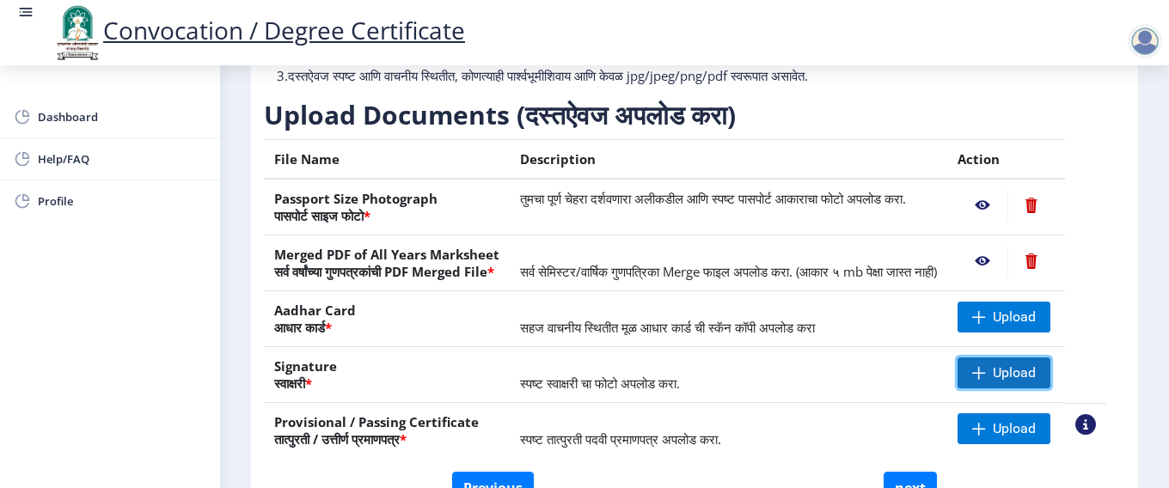
click at [983, 389] on span "Upload" at bounding box center [1004, 373] width 93 height 31
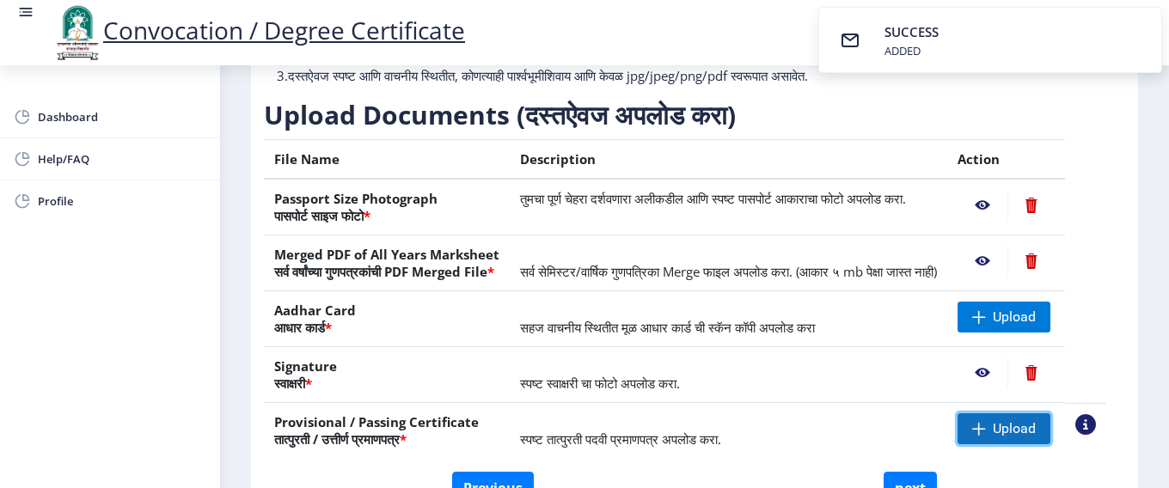
click at [1015, 438] on span "Upload" at bounding box center [1014, 428] width 43 height 17
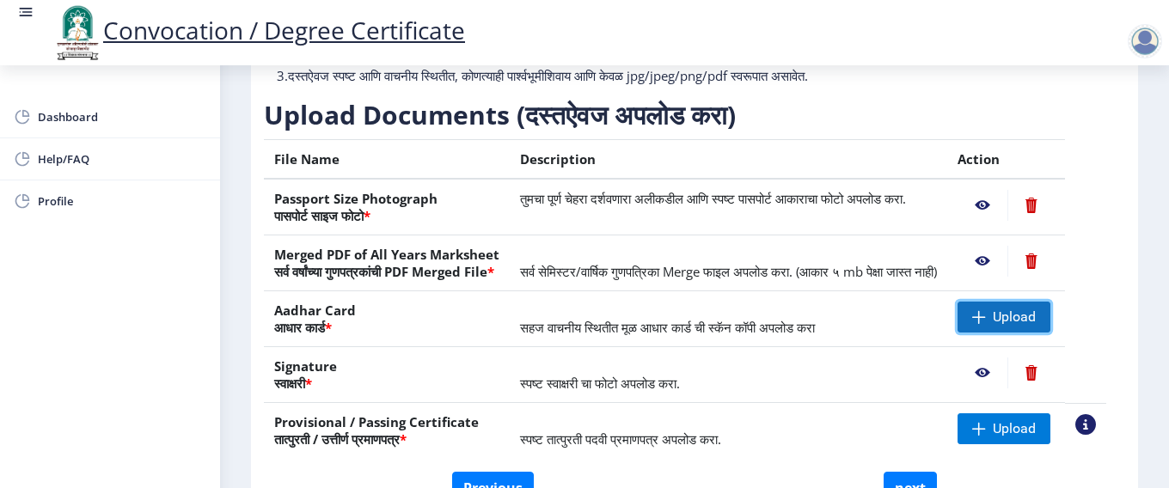
click at [977, 333] on span "Upload" at bounding box center [1004, 317] width 93 height 31
click at [1009, 326] on span "Upload" at bounding box center [1014, 317] width 43 height 17
click at [1020, 326] on span "Upload" at bounding box center [1014, 317] width 43 height 17
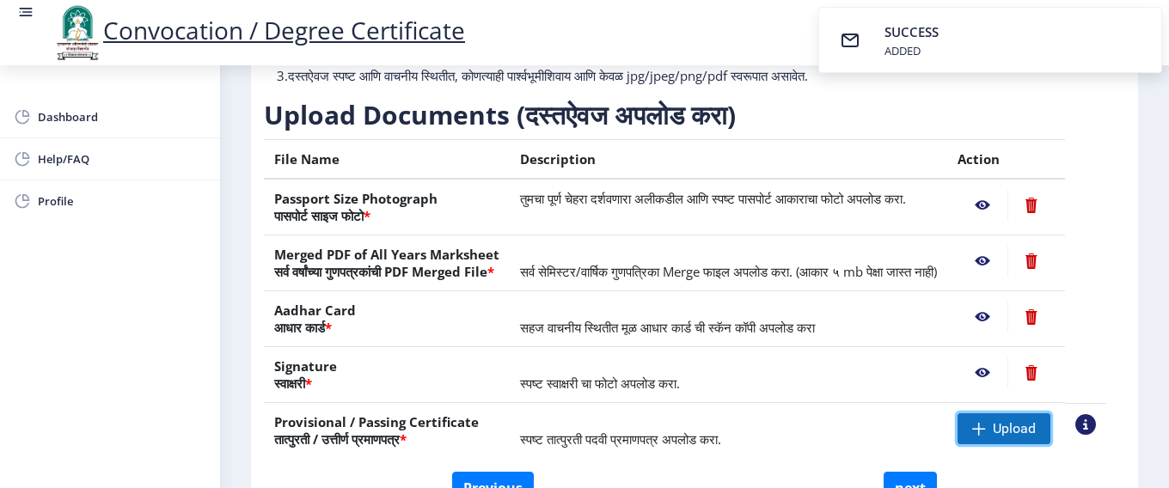
click at [986, 436] on span at bounding box center [979, 429] width 14 height 14
click at [995, 444] on nb-action at bounding box center [983, 429] width 50 height 31
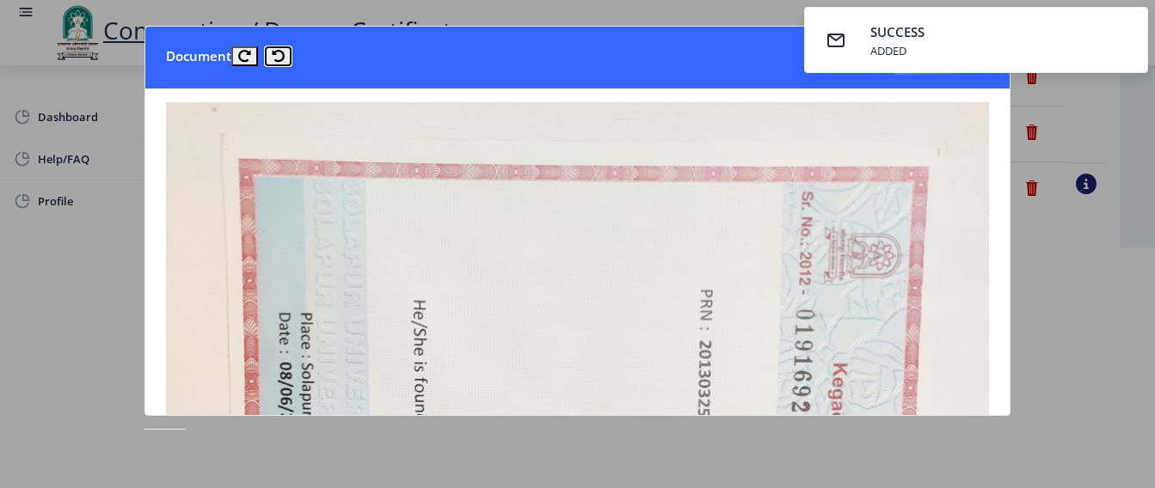
click at [274, 56] on icon at bounding box center [278, 56] width 13 height 13
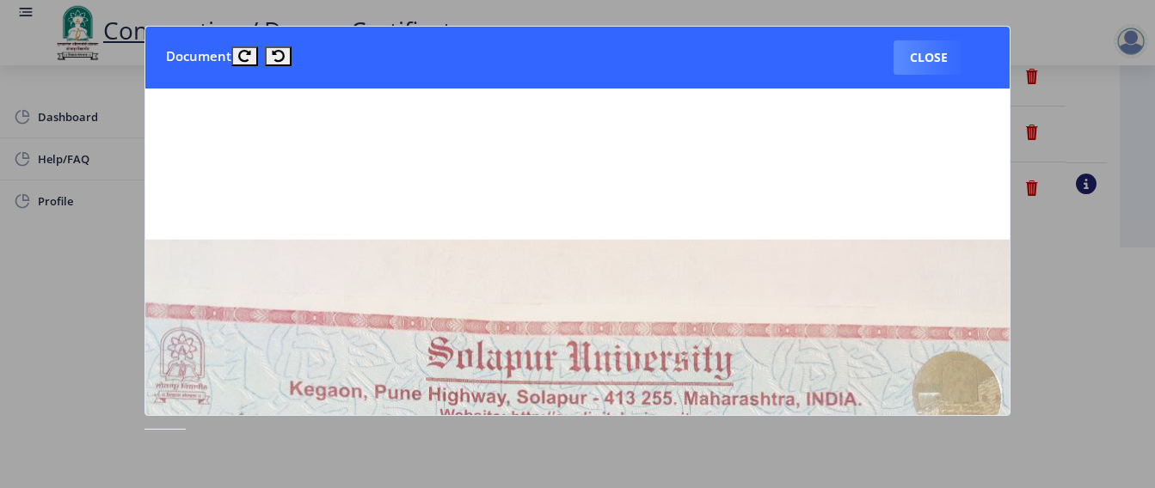
drag, startPoint x: 718, startPoint y: 129, endPoint x: 690, endPoint y: 107, distance: 34.9
click at [929, 58] on button "Close" at bounding box center [928, 57] width 70 height 34
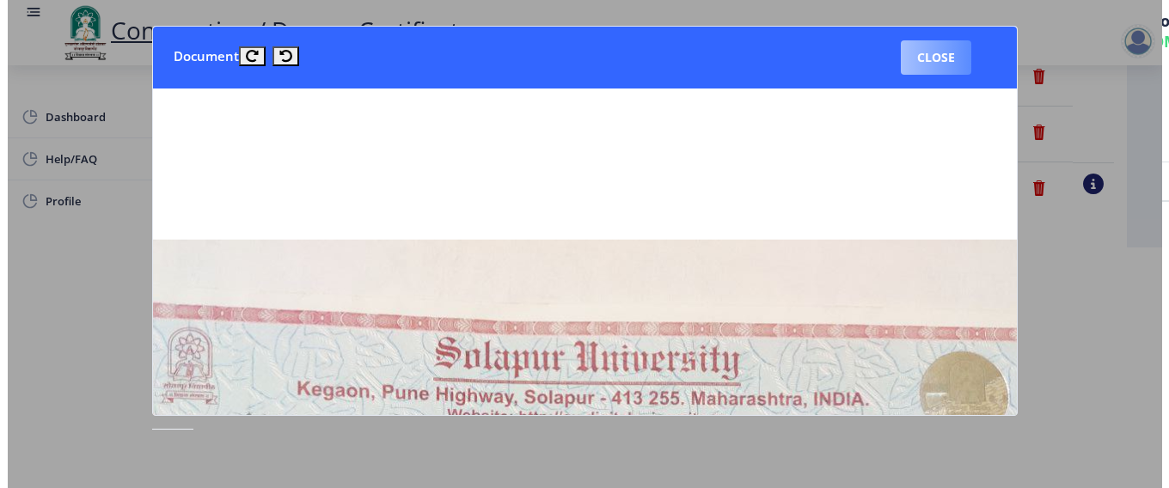
scroll to position [211, 0]
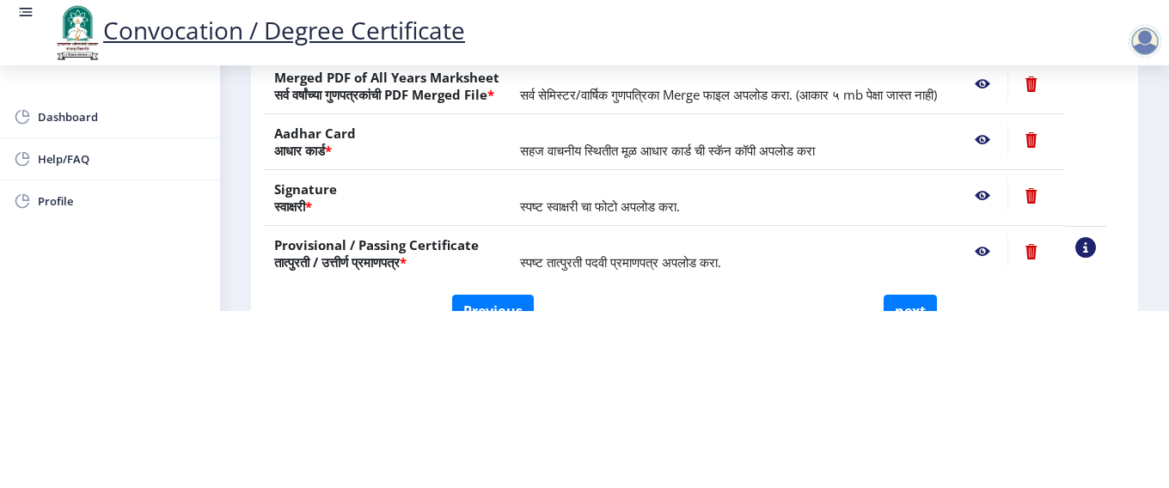
click at [1167, 311] on html "Convocation / Degree Certificate Dashboard Help/FAQ Profile First step 2 Second…" at bounding box center [584, 67] width 1169 height 488
click at [245, 174] on nb-layout-column "First step 2 Second step 3 Third step Instructions (सूचना) 1. कृपया लक्षात घ्या…" at bounding box center [694, 6] width 949 height 716
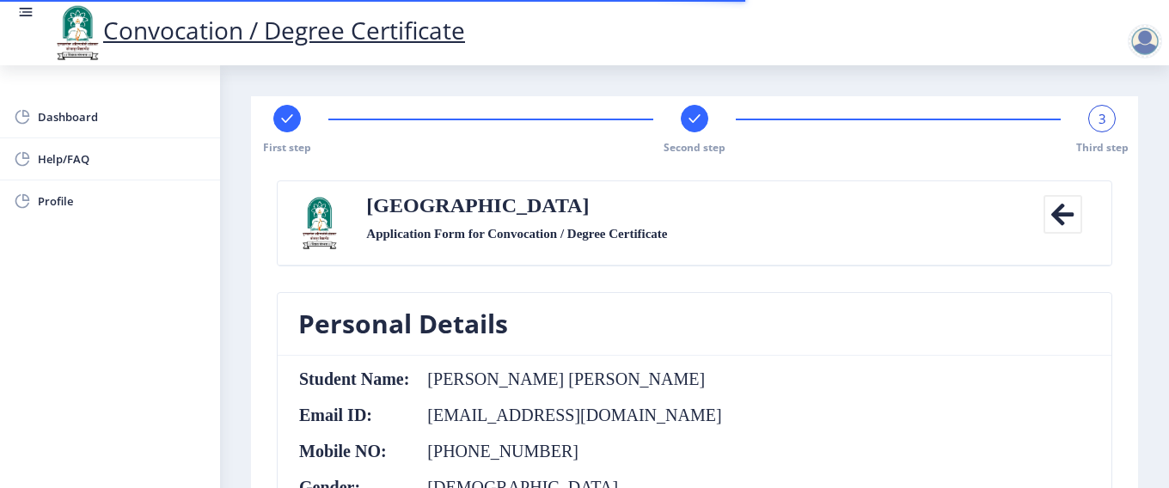
select select
click at [289, 107] on div at bounding box center [287, 119] width 28 height 28
select select "Regular"
select select "Chemistry"
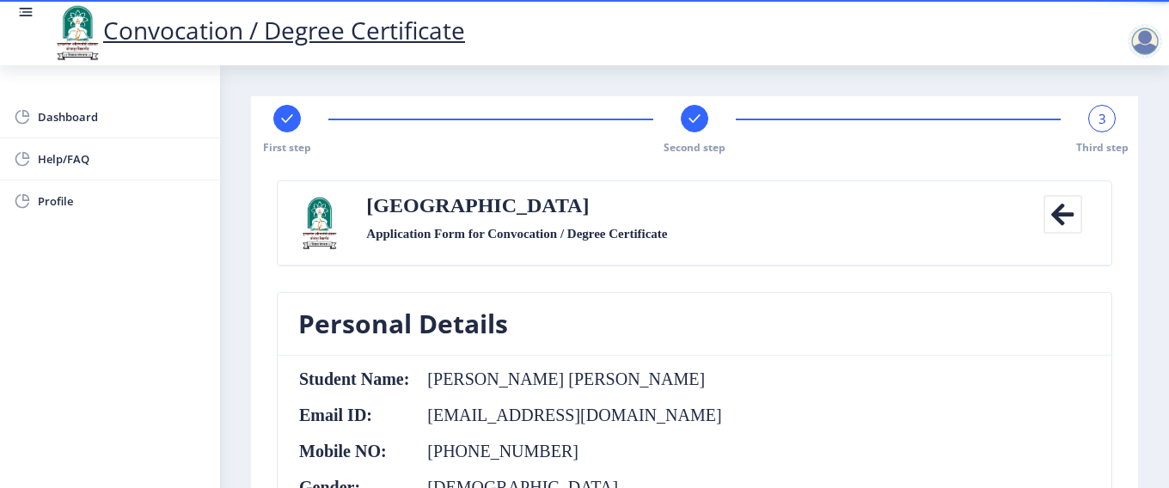
select select "2016"
select select "April"
select select "SECOND CLASS"
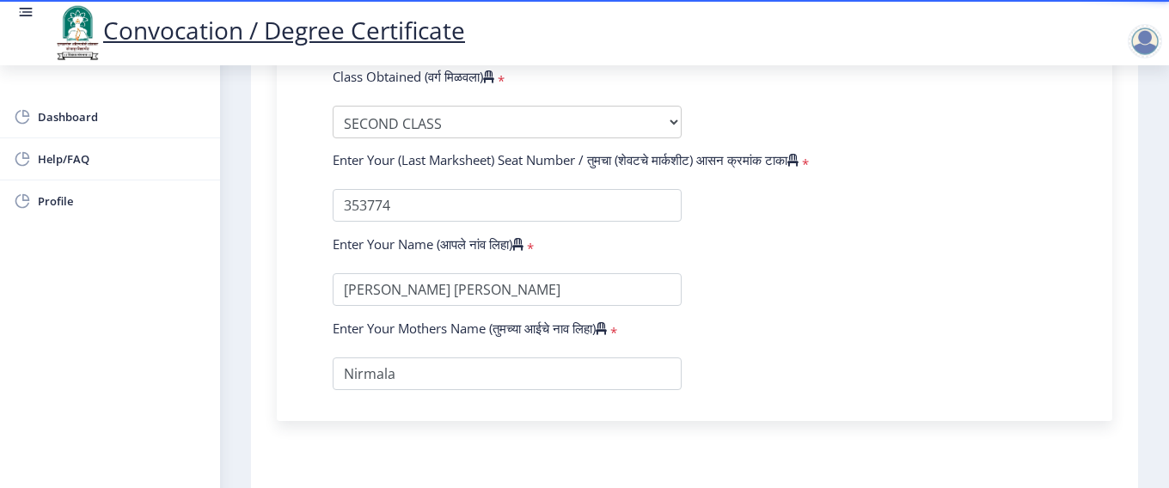
scroll to position [1223, 0]
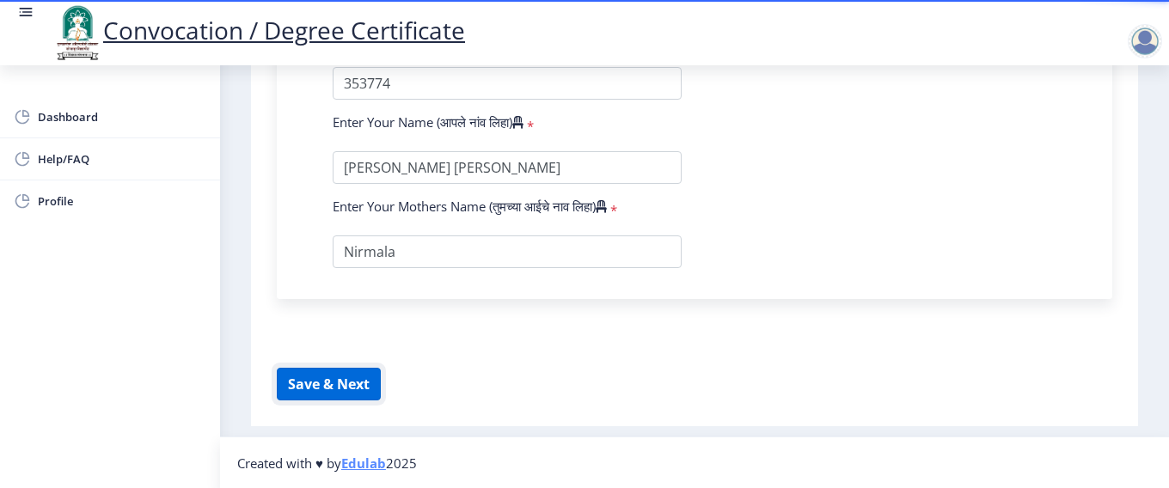
click at [343, 378] on button "Save & Next" at bounding box center [329, 384] width 104 height 33
select select
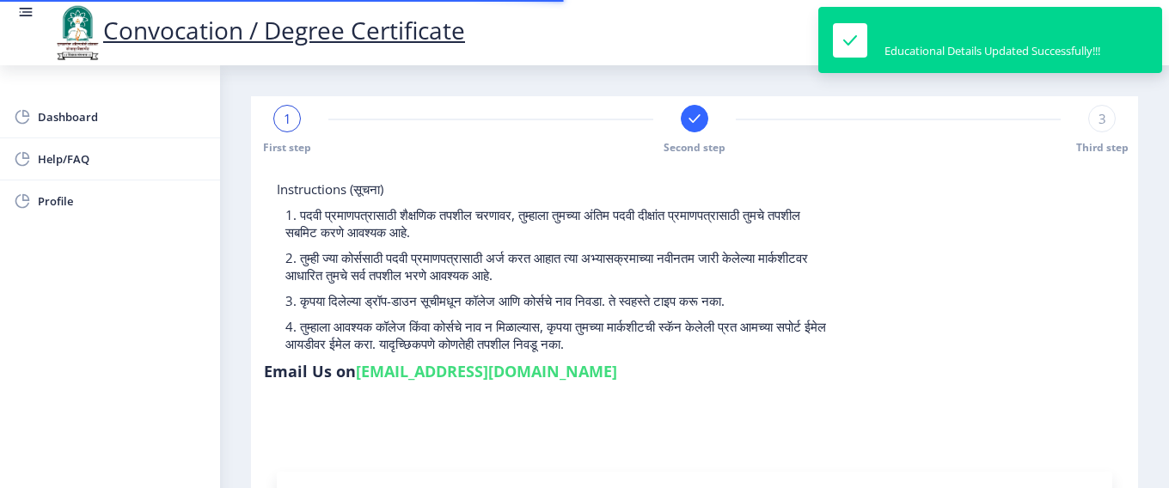
type input "2013032500099033"
select select "Regular"
select select "2016"
select select "April"
select select "SECOND CLASS"
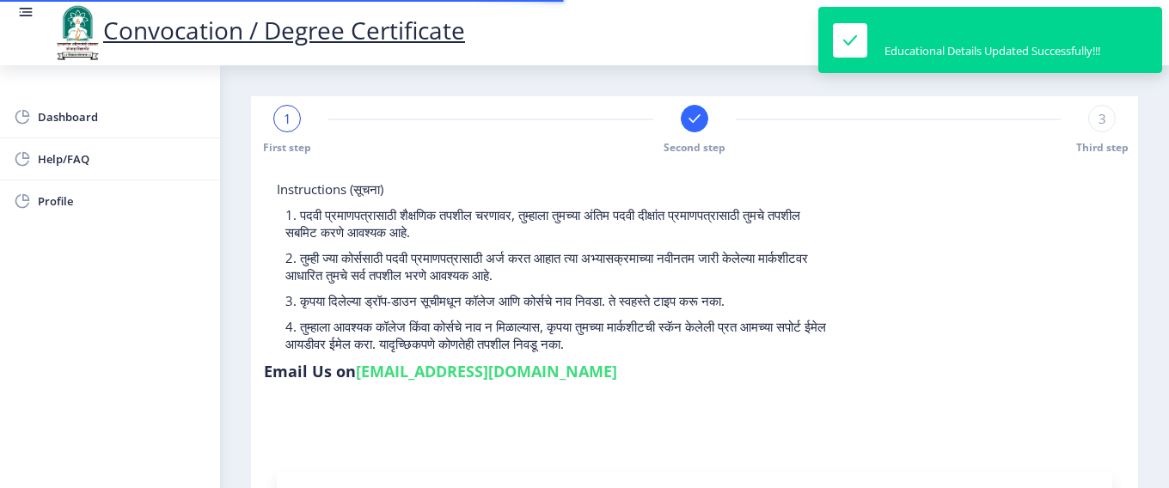
type input "353774"
select select
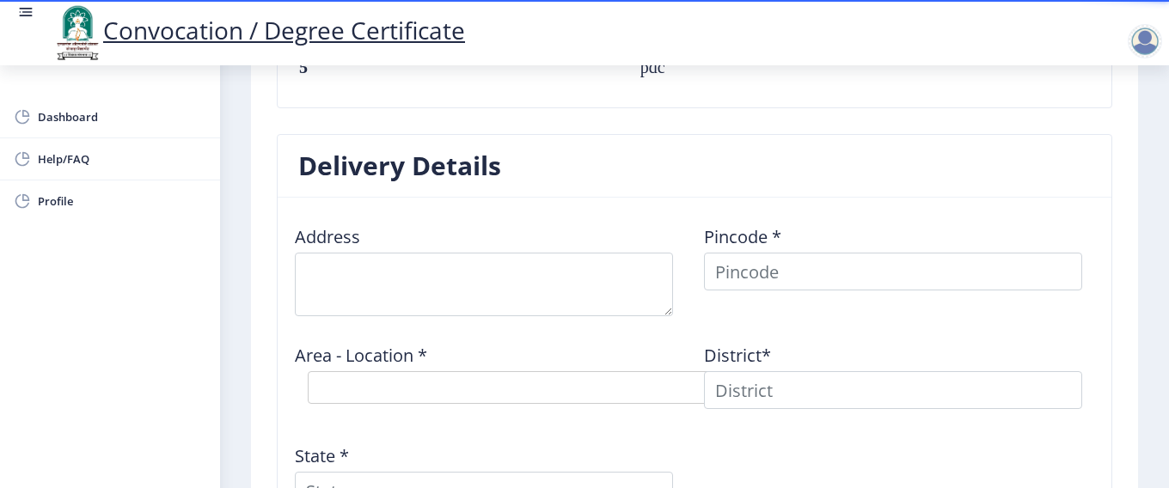
scroll to position [1307, 0]
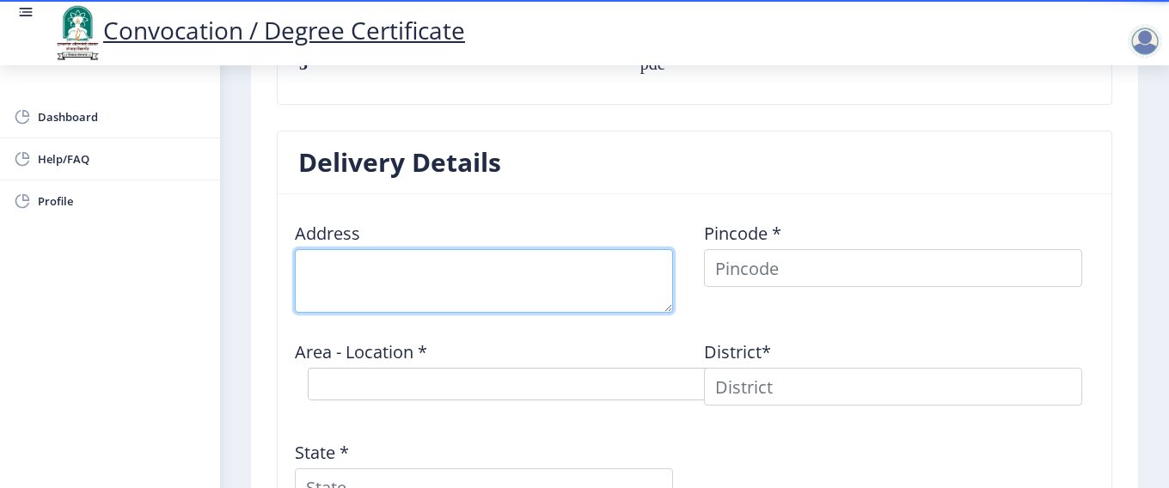
click at [573, 281] on textarea at bounding box center [484, 281] width 378 height 64
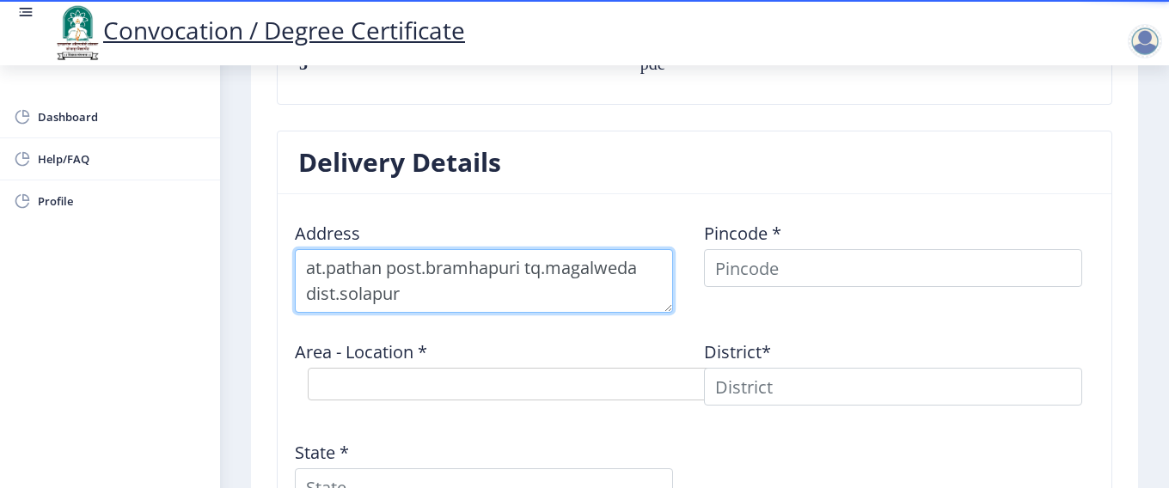
type textarea "at.pathan post.bramhapuri tq.magalweda dist.solapur"
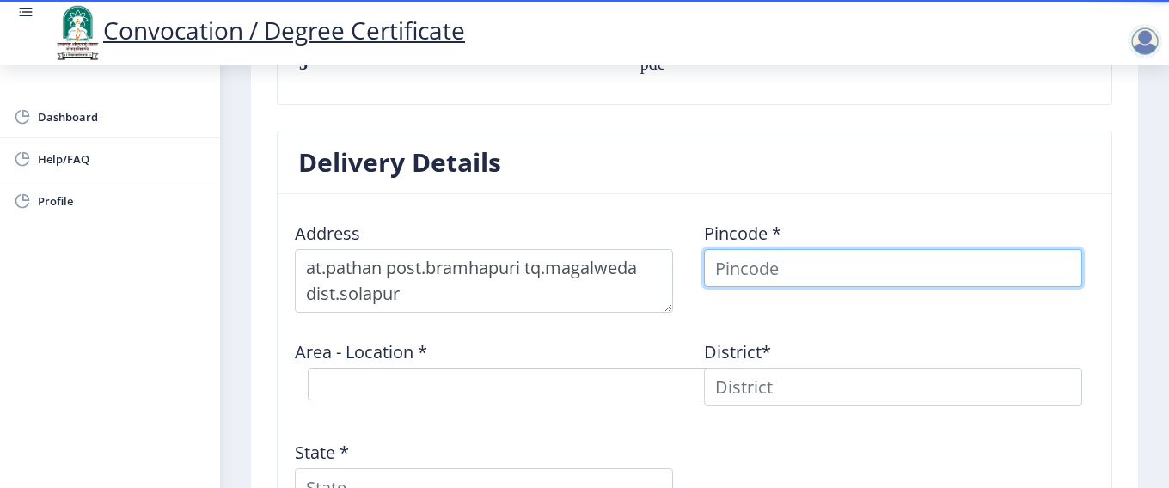
click at [751, 272] on input at bounding box center [893, 268] width 378 height 38
type input "413305"
select select
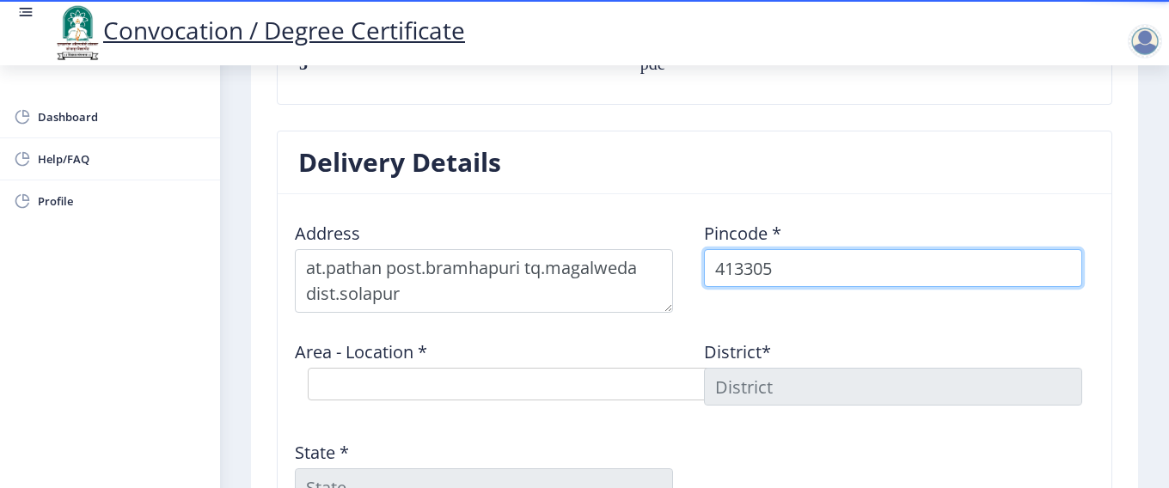
type input "413305"
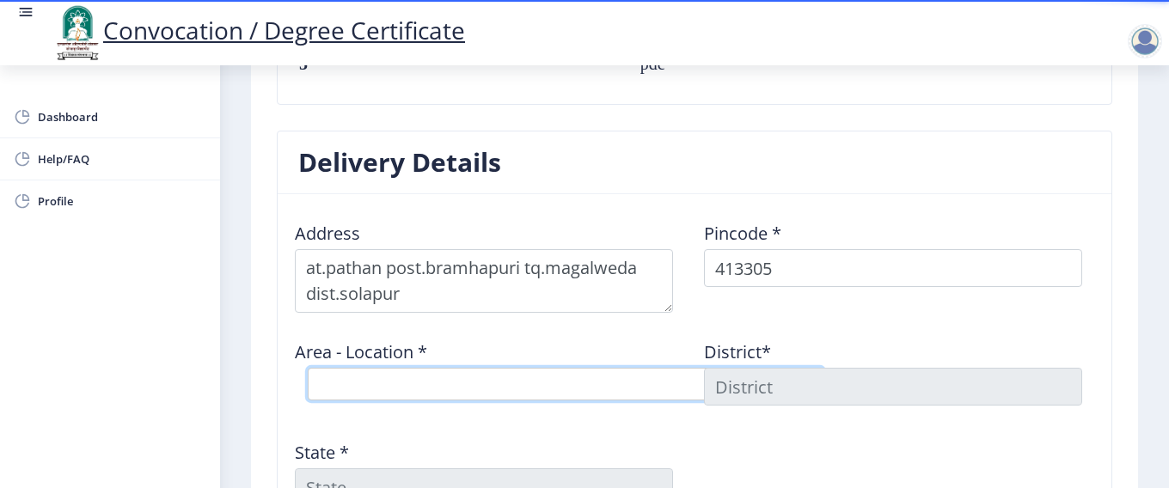
click at [528, 378] on select "Select Area Location [GEOGRAPHIC_DATA] [PERSON_NAME] [PERSON_NAME] B.O Bramhapu…" at bounding box center [566, 384] width 516 height 33
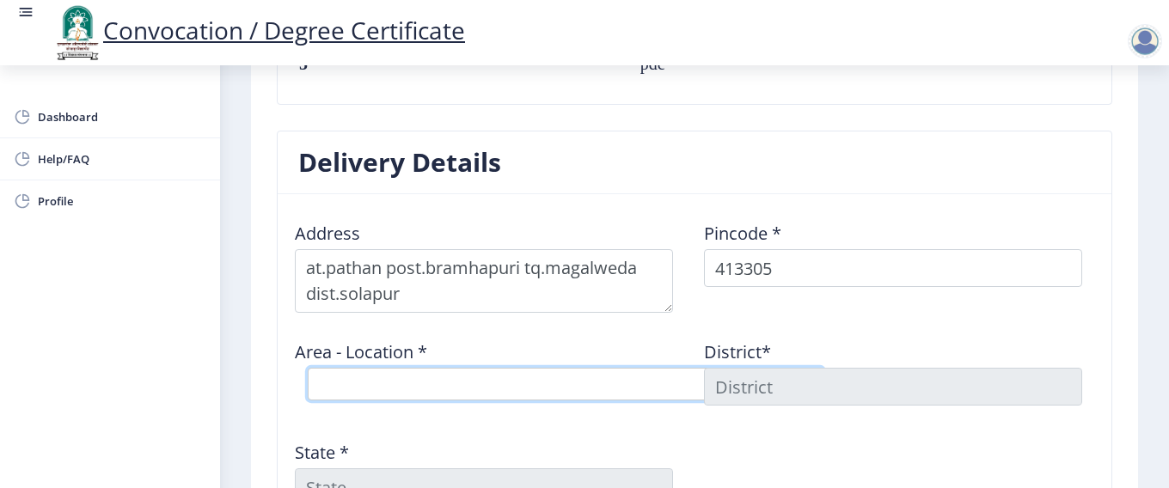
select select "4: Object"
click at [308, 368] on select "Select Area Location [GEOGRAPHIC_DATA] [PERSON_NAME] [PERSON_NAME] B.O Bramhapu…" at bounding box center [566, 384] width 516 height 33
type input "SOLAPUR"
type input "[GEOGRAPHIC_DATA]"
select select "4: Object"
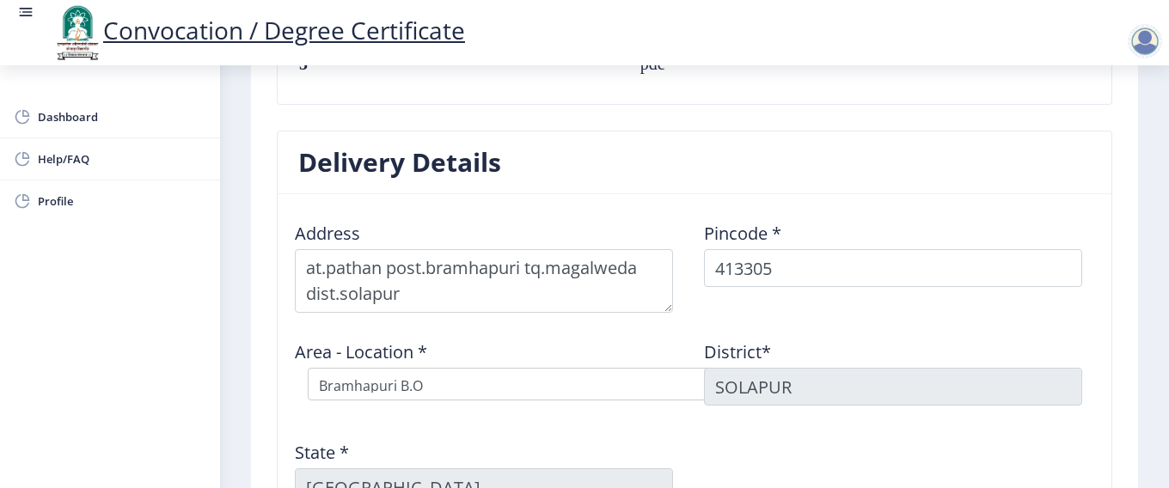
click at [622, 452] on div "State * [GEOGRAPHIC_DATA]" at bounding box center [489, 466] width 409 height 79
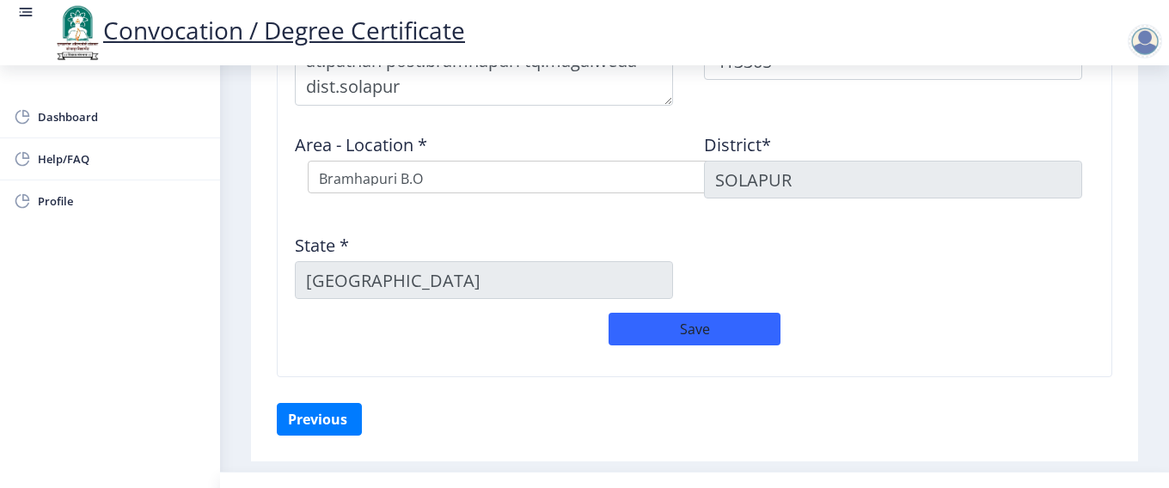
scroll to position [1547, 0]
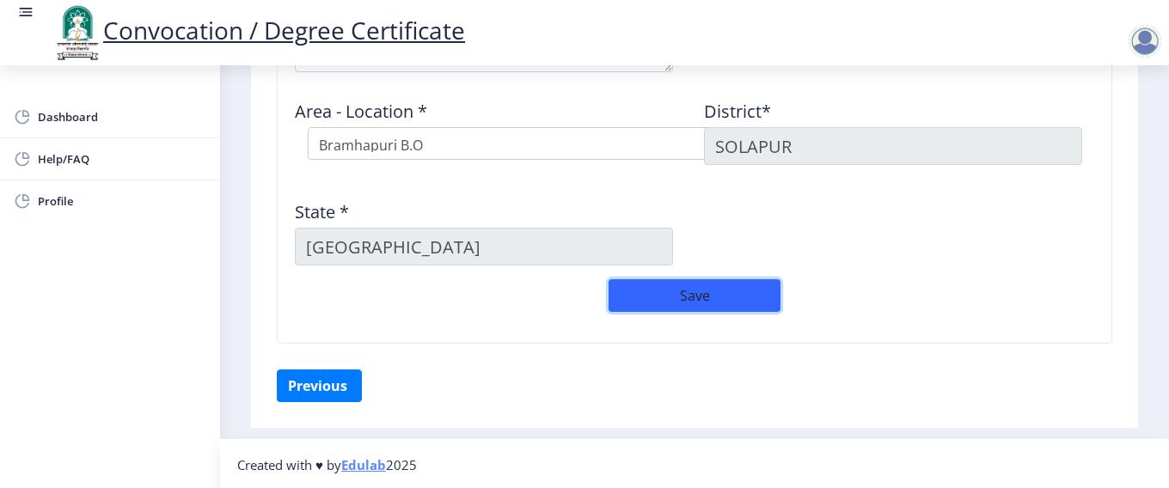
click at [708, 294] on button "Save" at bounding box center [695, 295] width 172 height 33
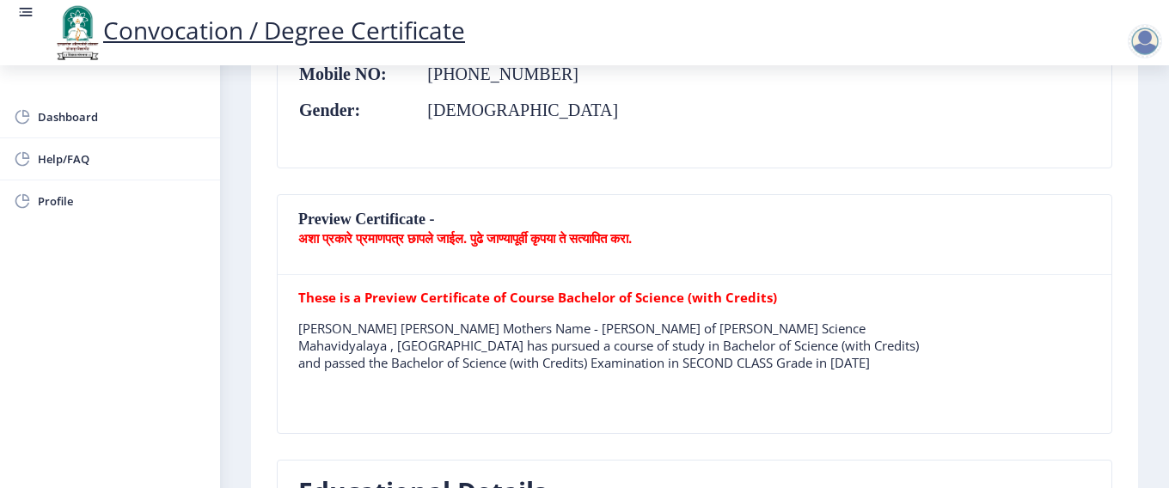
scroll to position [309, 0]
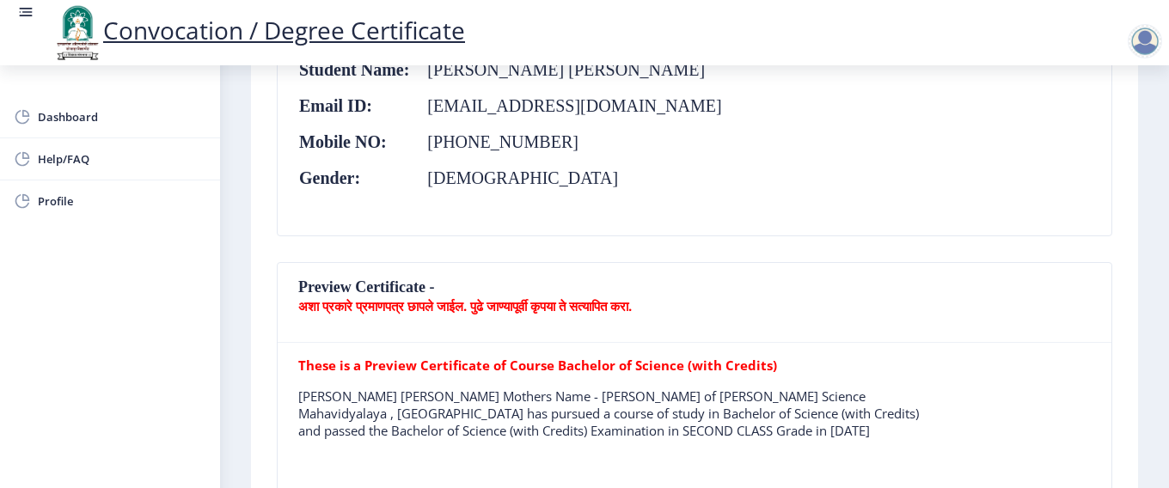
click at [583, 305] on b "अशा प्रकारे प्रमाणपत्र छापले जाईल. पुढे जाण्यापूर्वी कृपया ते सत्यापित करा." at bounding box center [465, 305] width 334 height 17
click at [407, 310] on b "अशा प्रकारे प्रमाणपत्र छापले जाईल. पुढे जाण्यापूर्वी कृपया ते सत्यापित करा." at bounding box center [465, 305] width 334 height 17
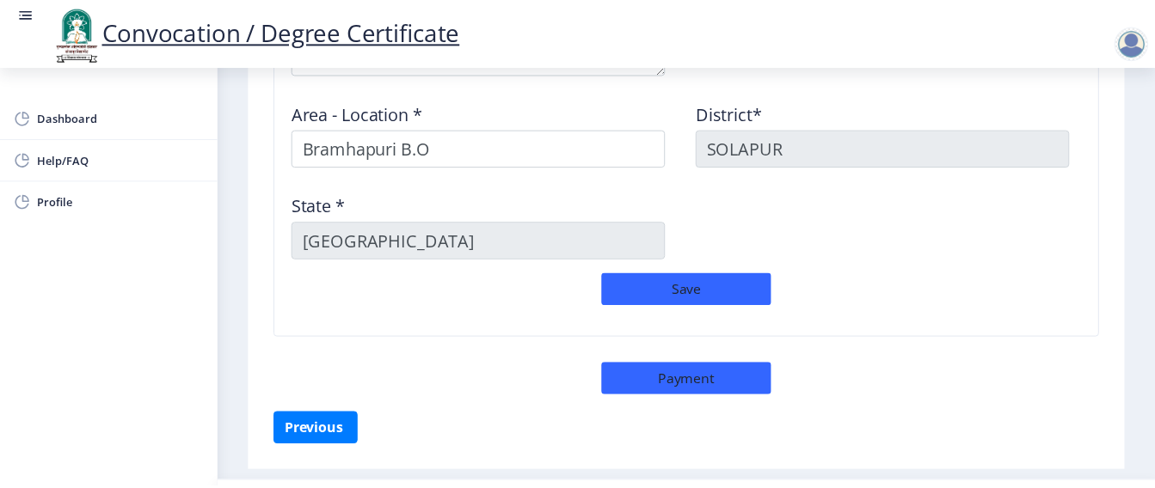
scroll to position [1592, 0]
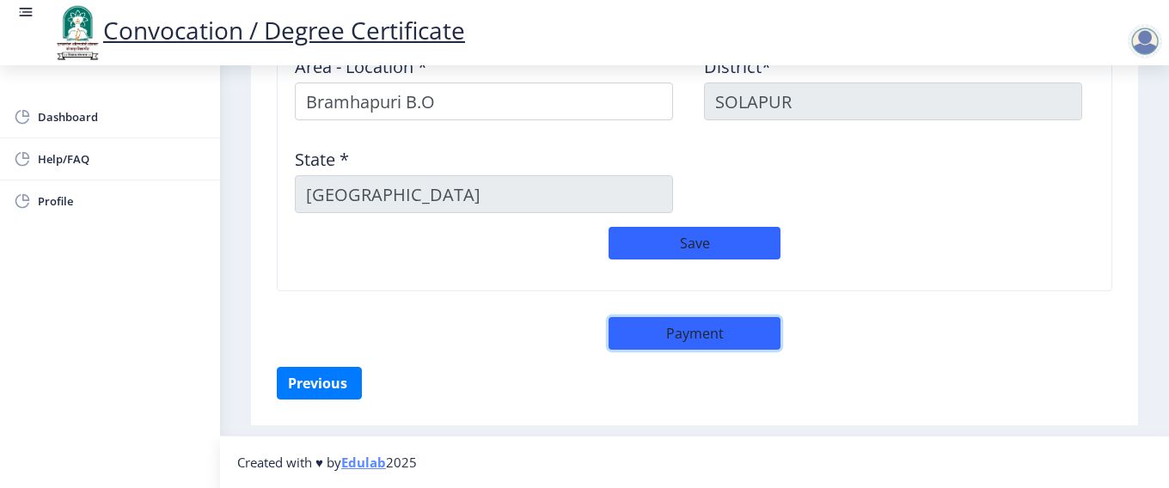
click at [751, 322] on button "Payment" at bounding box center [695, 333] width 172 height 33
select select "sealed"
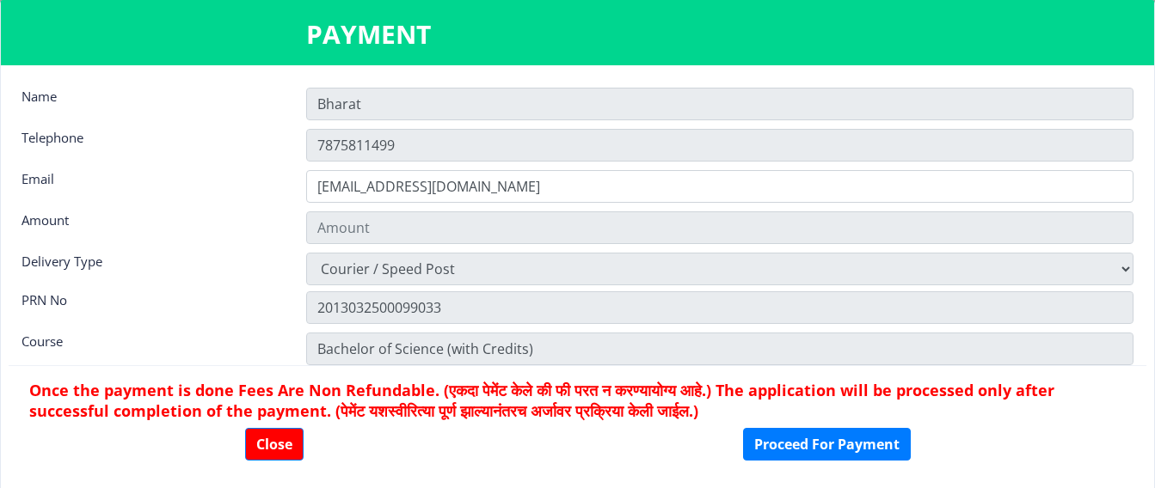
type input "1885"
